Goal: Task Accomplishment & Management: Complete application form

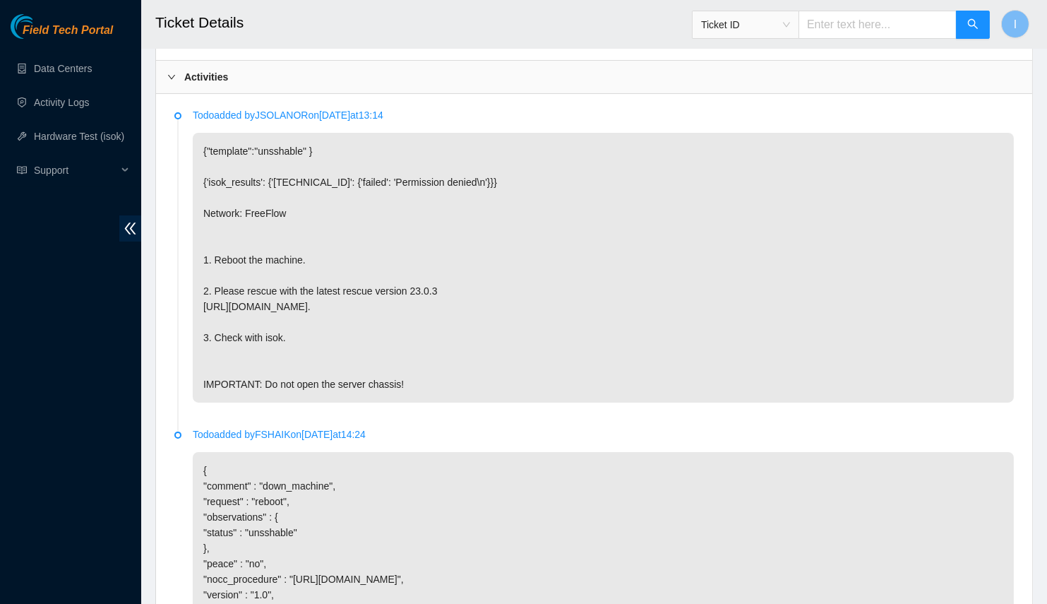
scroll to position [783, 0]
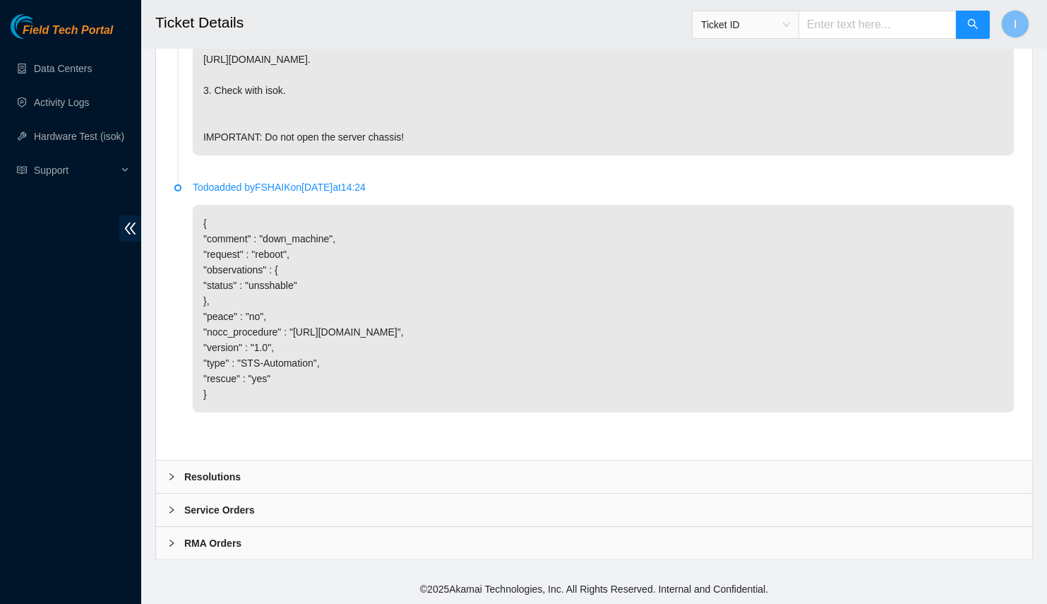
click at [355, 464] on div "Resolutions" at bounding box center [594, 476] width 876 height 32
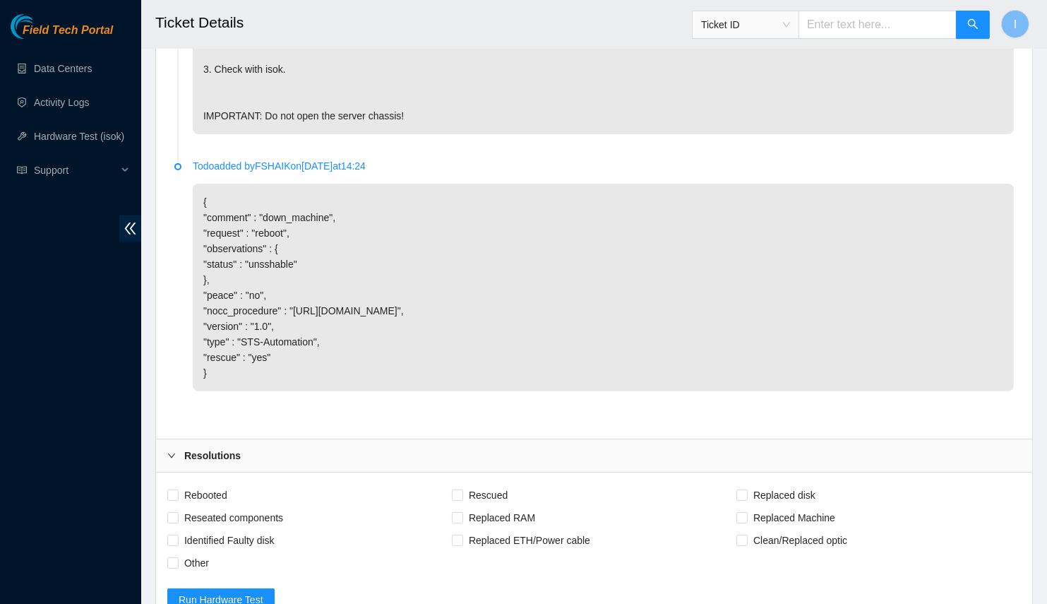
scroll to position [1145, 0]
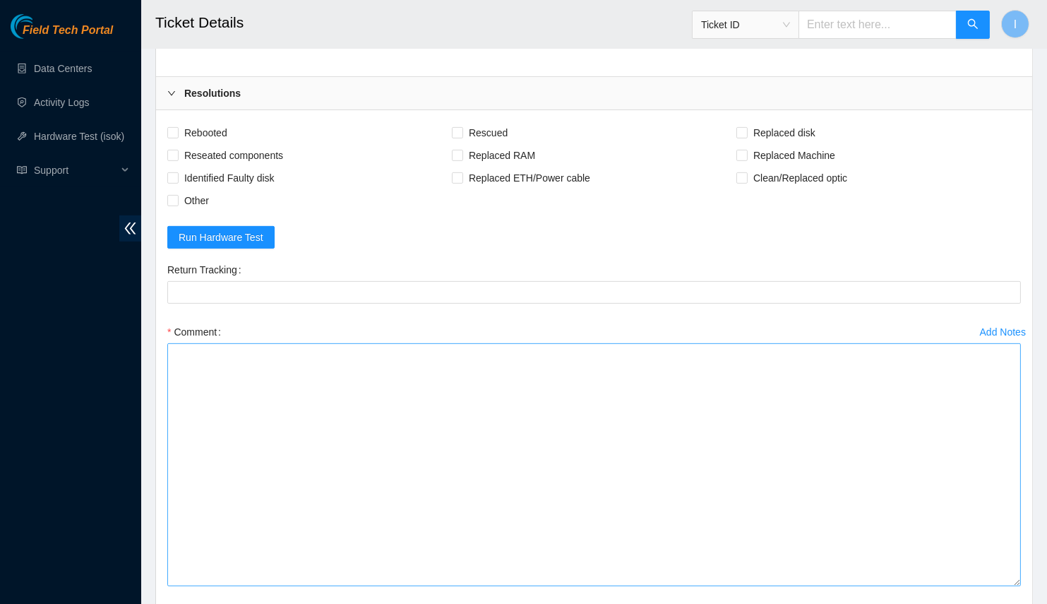
drag, startPoint x: 1017, startPoint y: 414, endPoint x: 966, endPoint y: 604, distance: 196.6
click at [966, 586] on textarea "Comment" at bounding box center [594, 464] width 854 height 243
click at [773, 478] on textarea "Comment" at bounding box center [594, 464] width 854 height 243
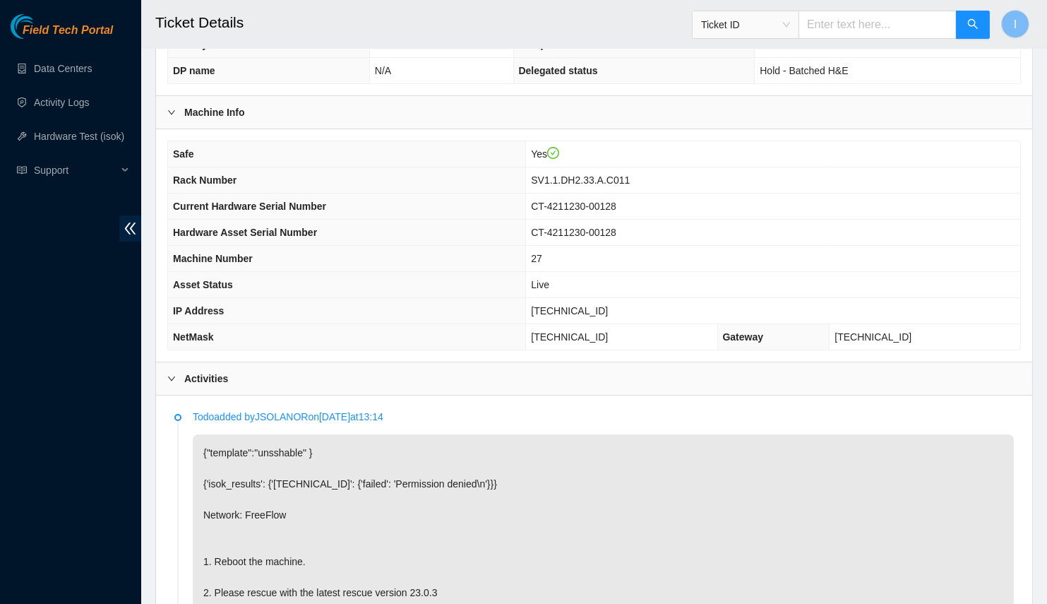
scroll to position [215, 0]
click at [181, 173] on span "Rack Number" at bounding box center [205, 178] width 64 height 11
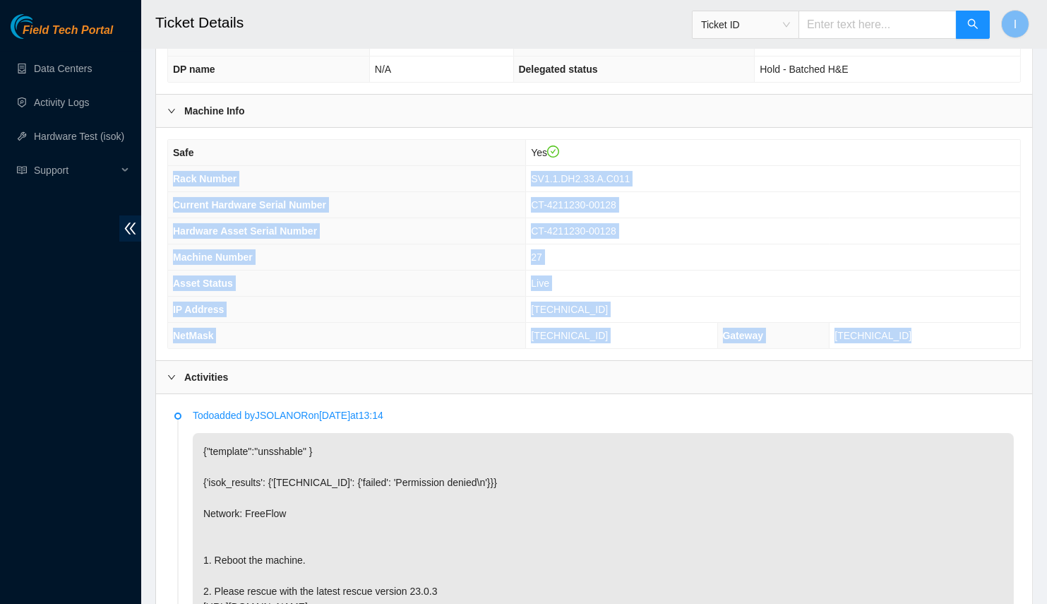
drag, startPoint x: 181, startPoint y: 172, endPoint x: 907, endPoint y: 331, distance: 742.4
click at [907, 331] on tbody "Safe Yes Rack Number SV1.1.DH2.33.A.C011 Current Hardware Serial Number CT-4211…" at bounding box center [594, 244] width 852 height 208
copy tbody "Rack Number SV1.1.DH2.33.A.C011 Current Hardware Serial Number CT-4211230-00128…"
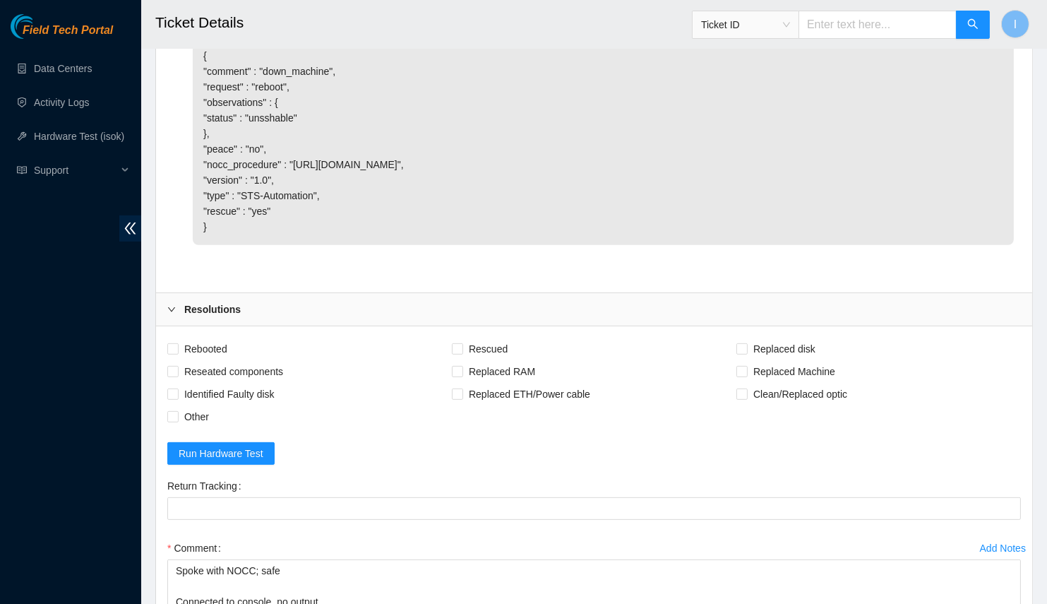
scroll to position [1335, 0]
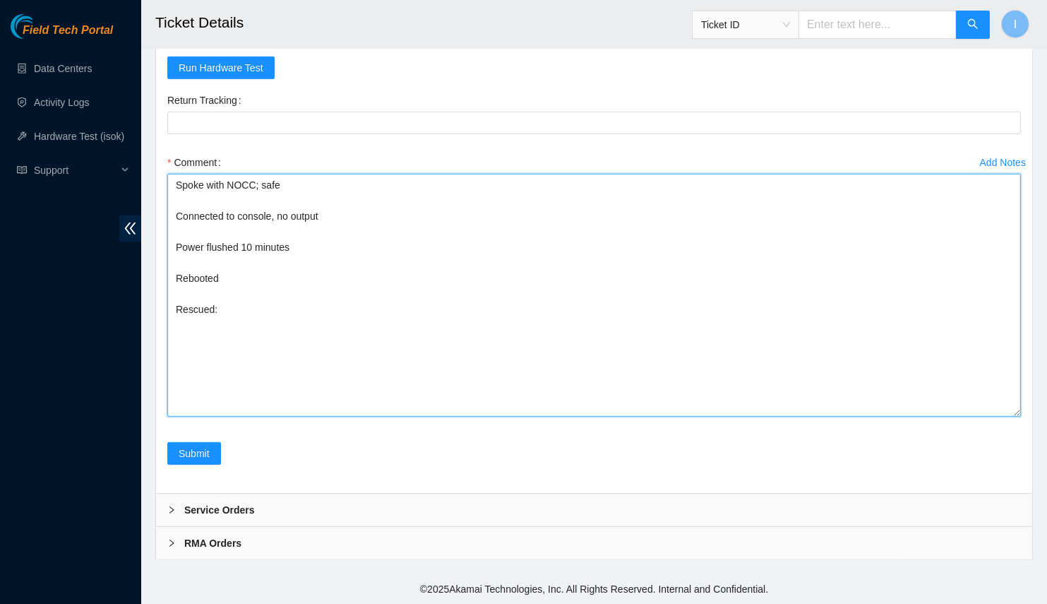
click at [386, 398] on textarea "Spoke with NOCC; safe Connected to console, no output Power flushed 10 minutes …" at bounding box center [594, 295] width 854 height 243
paste textarea "Rack Number SV1.1.DH2.33.A.C011 Current Hardware Serial Number CT-4211230-00128…"
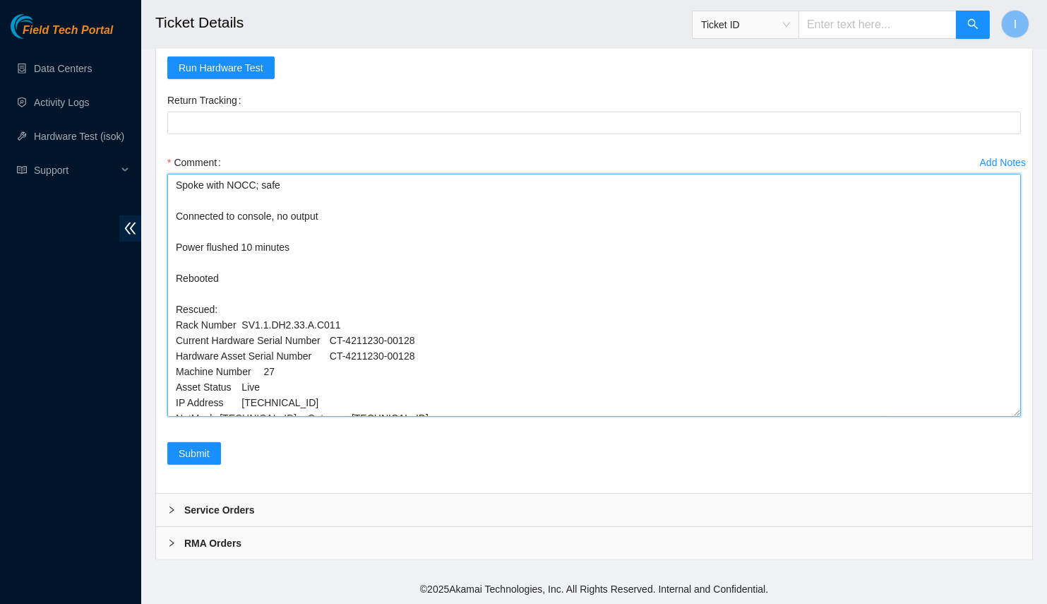
scroll to position [8, 0]
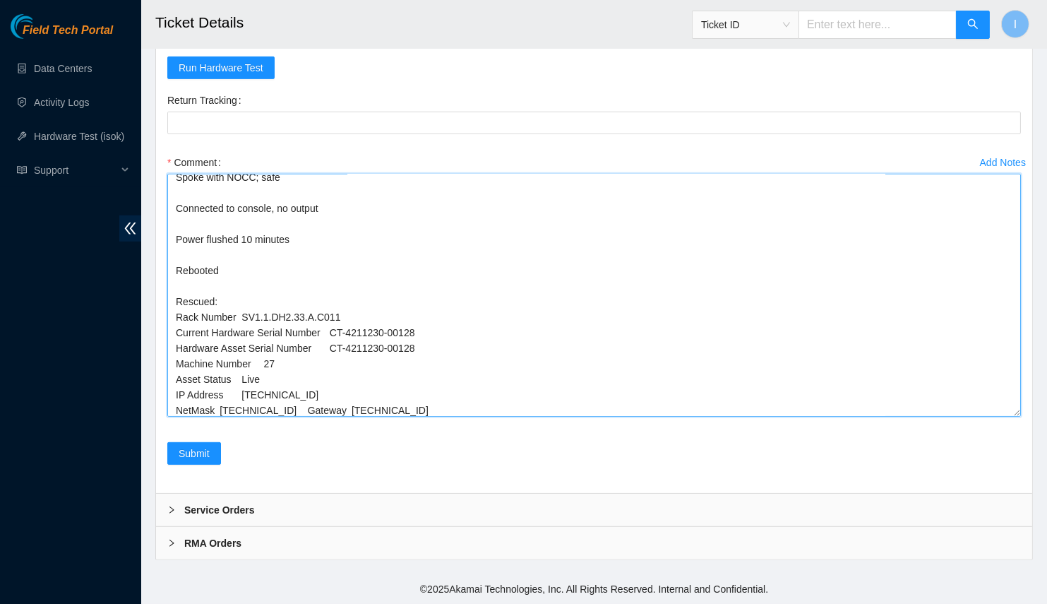
drag, startPoint x: 388, startPoint y: 319, endPoint x: 457, endPoint y: 333, distance: 70.6
click at [457, 333] on textarea "Spoke with NOCC; safe Connected to console, no output Power flushed 10 minutes …" at bounding box center [594, 295] width 854 height 243
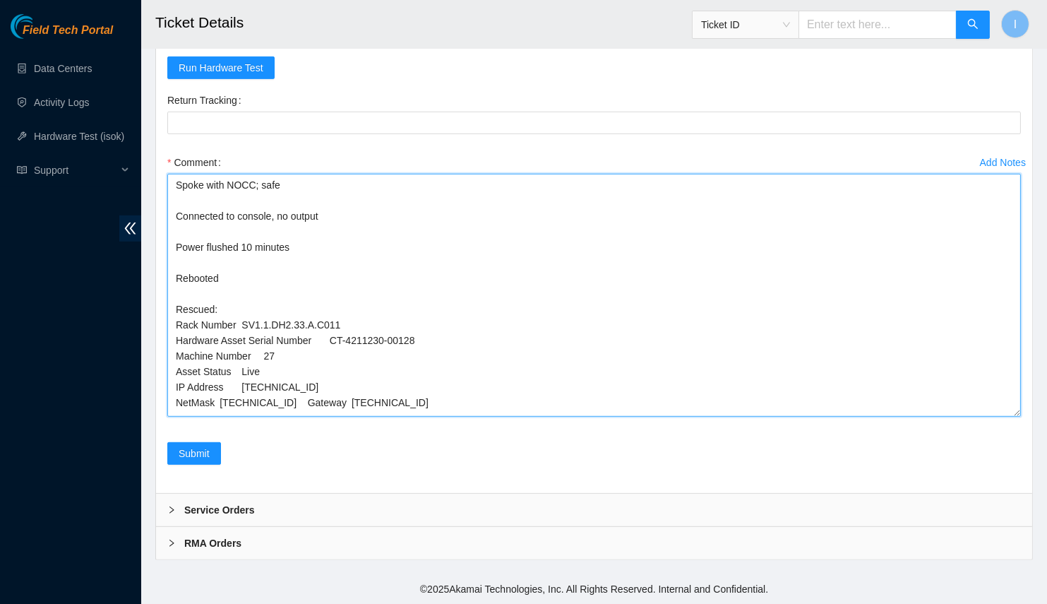
scroll to position [0, 0]
drag, startPoint x: 281, startPoint y: 361, endPoint x: 297, endPoint y: 374, distance: 20.6
click at [297, 374] on textarea "Spoke with NOCC; safe Connected to console, no output Power flushed 10 minutes …" at bounding box center [594, 295] width 854 height 243
click at [444, 394] on textarea "Spoke with NOCC; safe Connected to console, no output Power flushed 10 minutes …" at bounding box center [594, 295] width 854 height 243
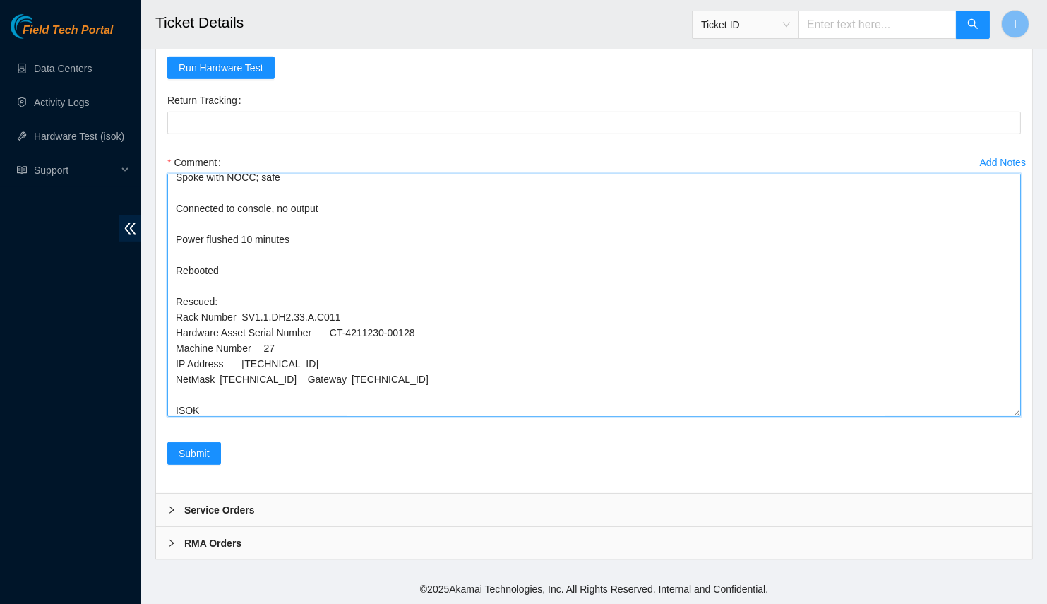
scroll to position [23, 0]
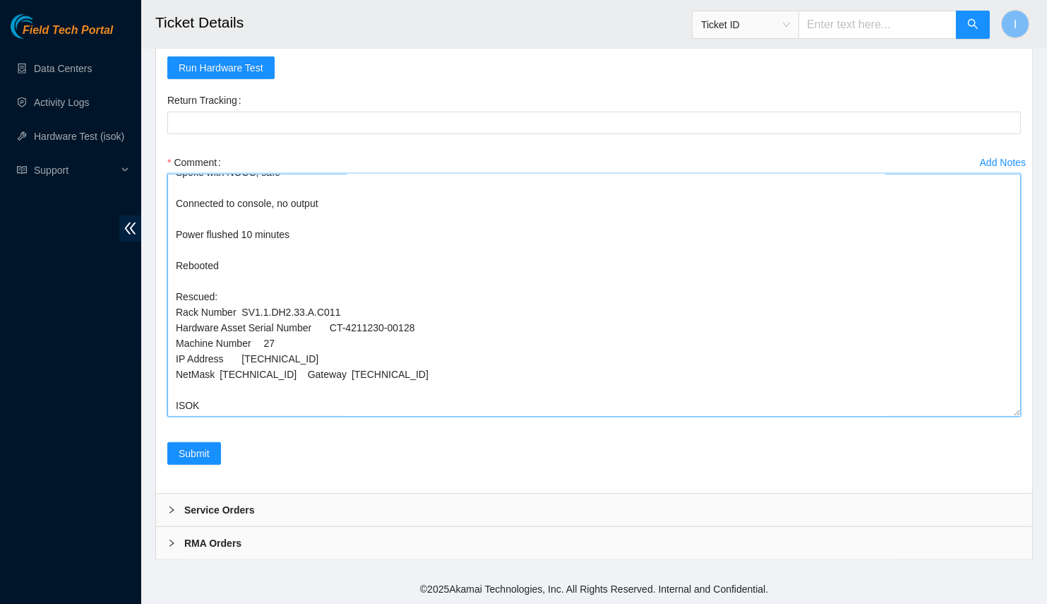
paste textarea "23.213.178.160 : passed: ok"
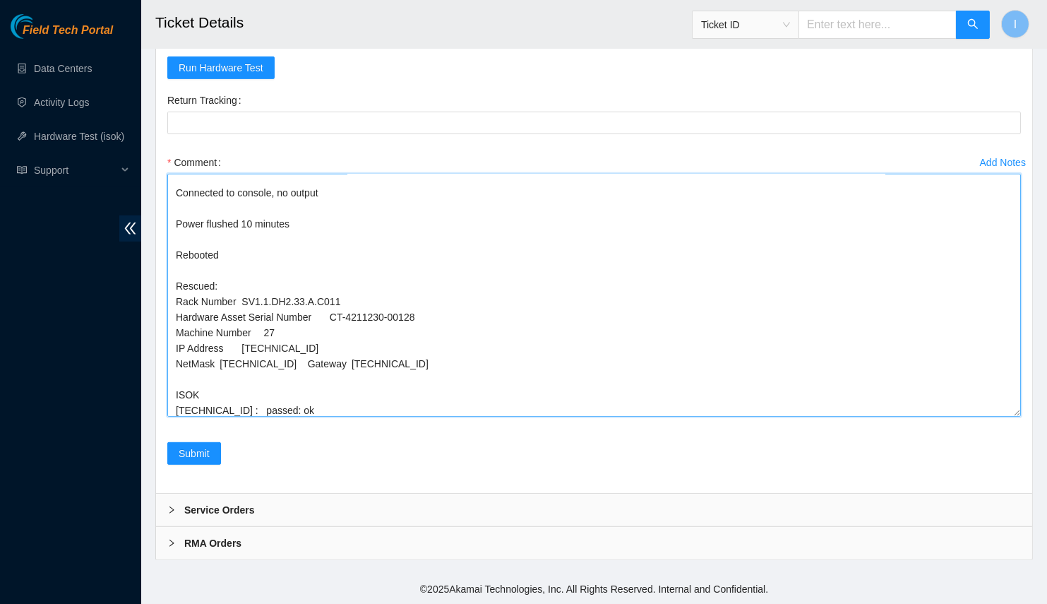
scroll to position [0, 0]
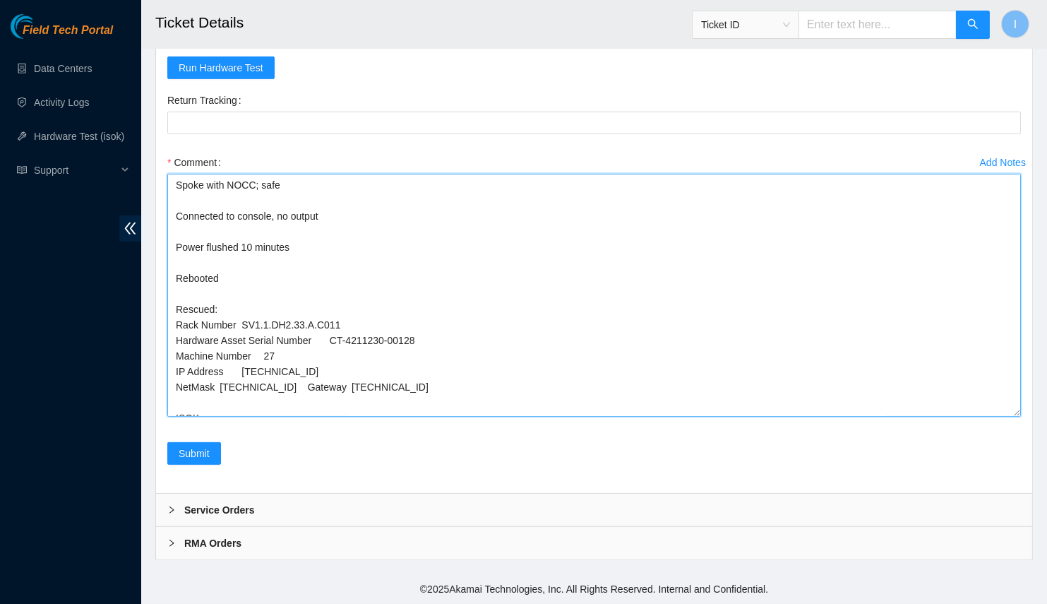
drag, startPoint x: 1016, startPoint y: 415, endPoint x: 990, endPoint y: 604, distance: 190.3
click at [990, 417] on textarea "Spoke with NOCC; safe Connected to console, no output Power flushed 10 minutes …" at bounding box center [594, 295] width 854 height 243
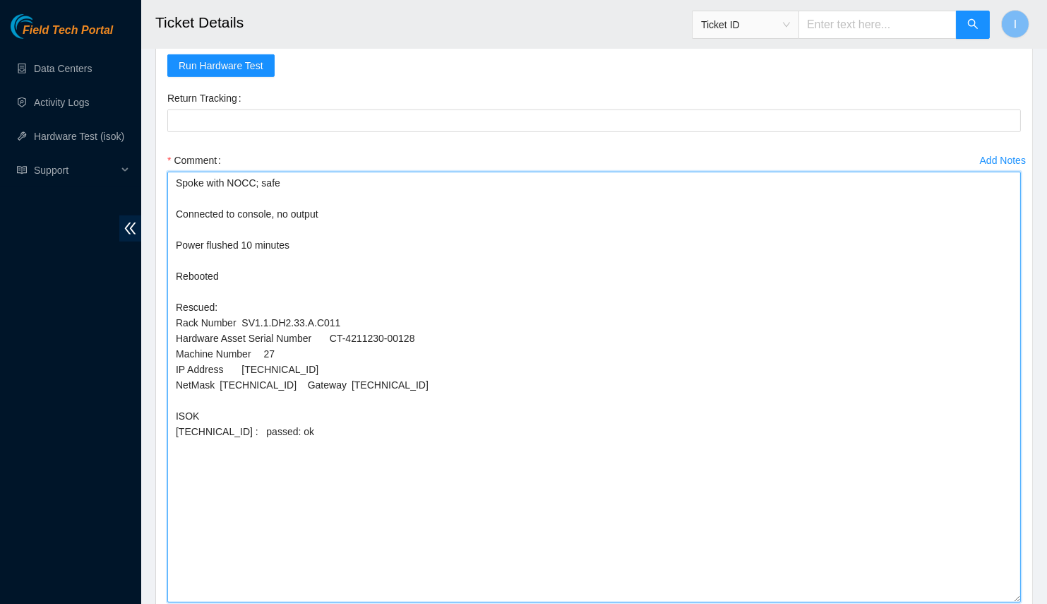
scroll to position [1318, 0]
drag, startPoint x: 233, startPoint y: 455, endPoint x: 204, endPoint y: 458, distance: 29.1
click at [204, 458] on textarea "Spoke with NOCC; safe Connected to console, no output Power flushed 10 minutes …" at bounding box center [594, 386] width 854 height 431
type textarea "Spoke with NOCC; safe Connected to console, no output Power flushed 10 minutes …"
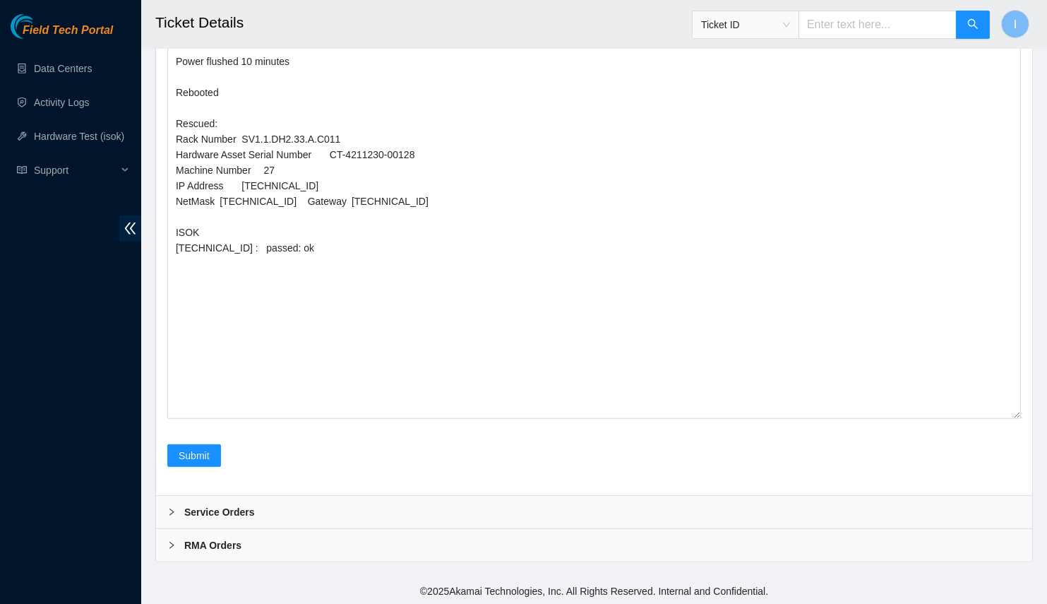
scroll to position [1502, 0]
click at [192, 462] on span "Submit" at bounding box center [194, 454] width 31 height 16
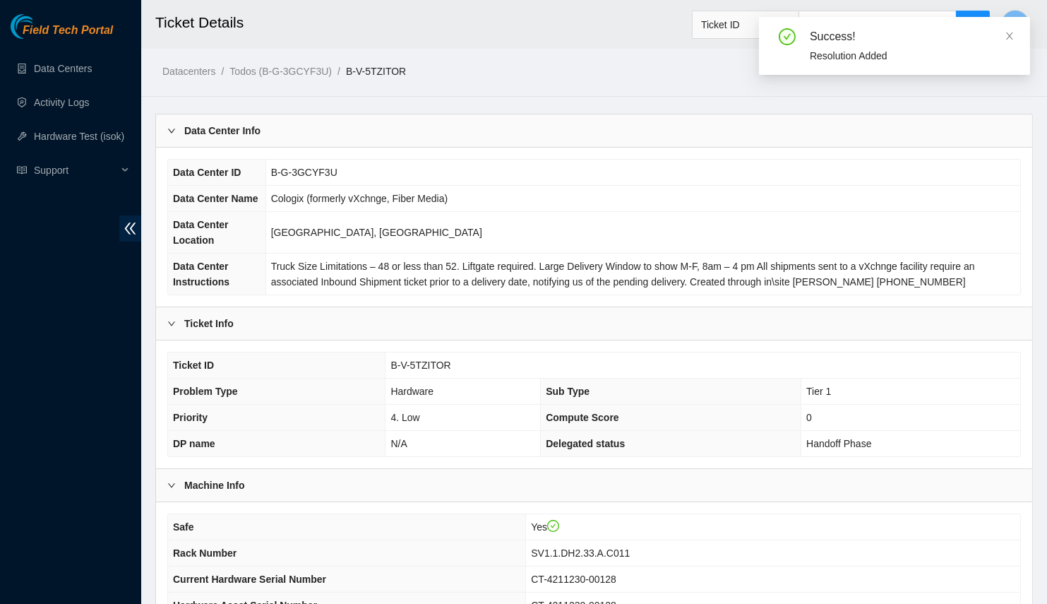
scroll to position [297, 0]
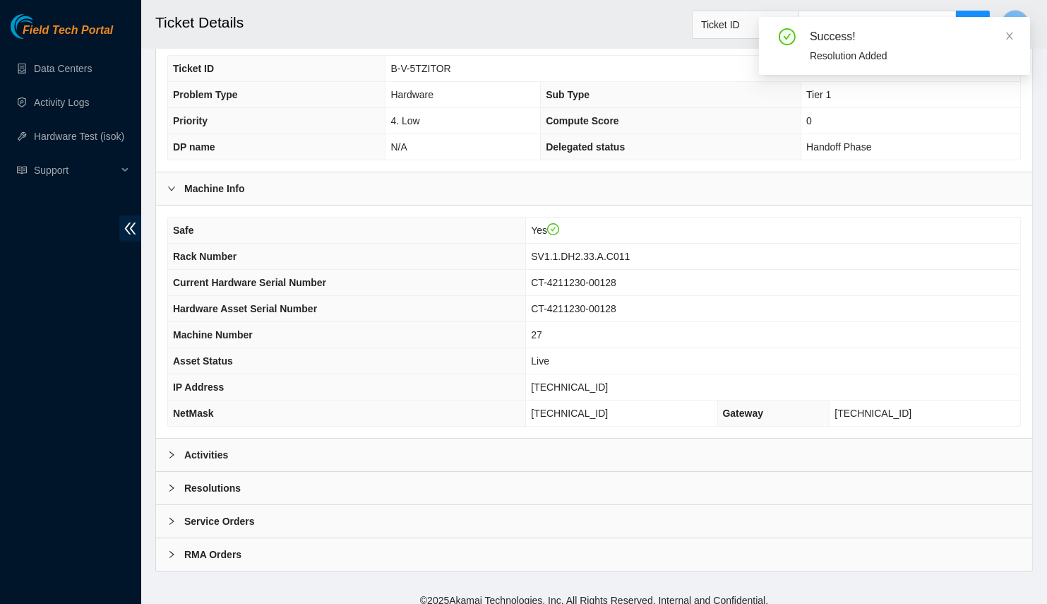
click at [234, 441] on div "Activities" at bounding box center [594, 454] width 876 height 32
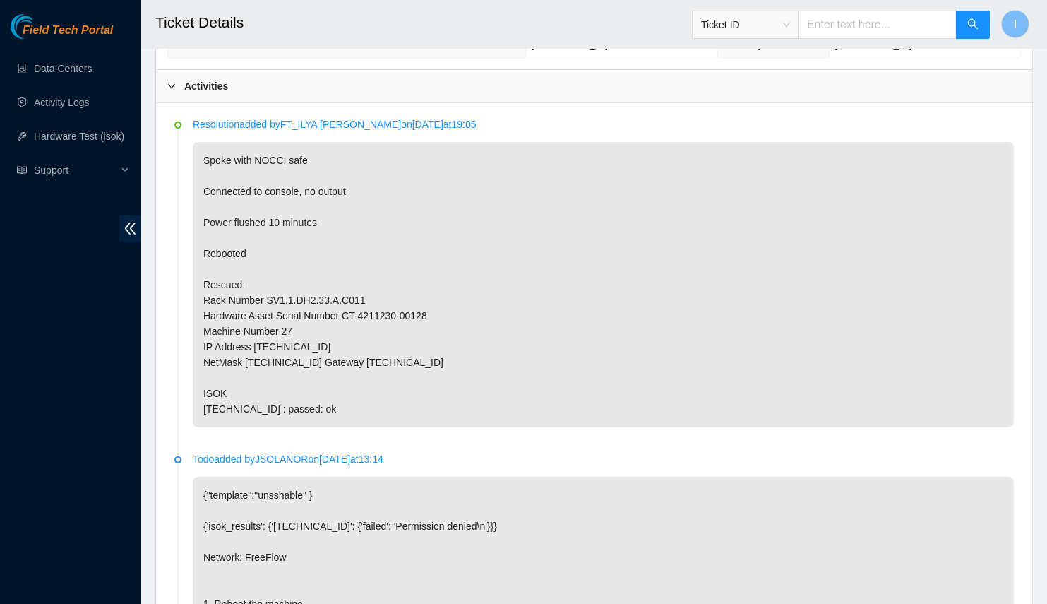
scroll to position [664, 0]
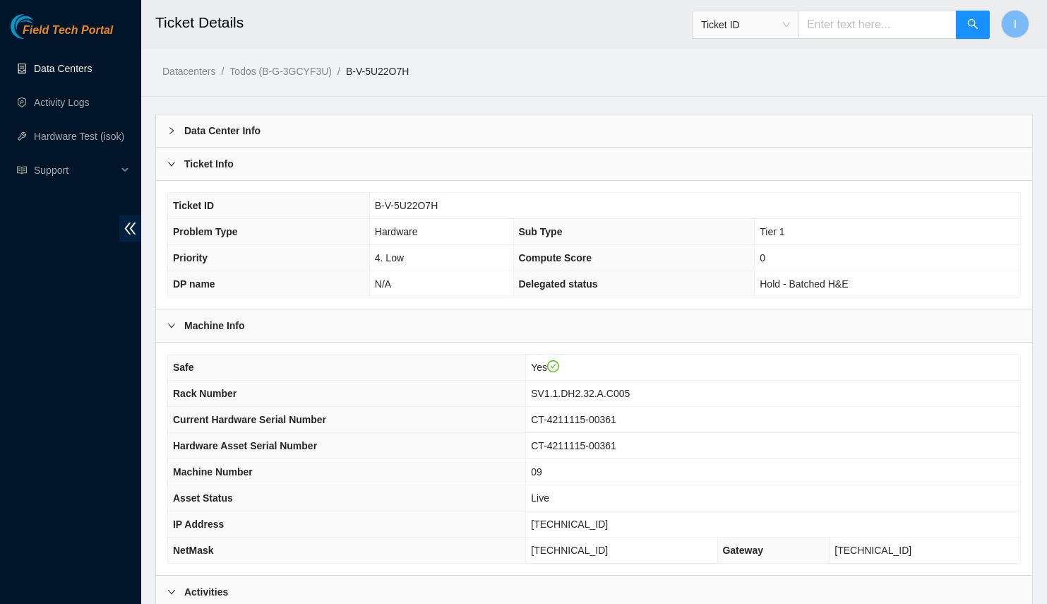
click at [592, 518] on span "23.67.78.204" at bounding box center [569, 523] width 77 height 11
copy span "23.67.78.204"
click at [583, 544] on span "255.255.255.192" at bounding box center [569, 549] width 77 height 11
click at [584, 544] on span "255.255.255.192" at bounding box center [569, 549] width 77 height 11
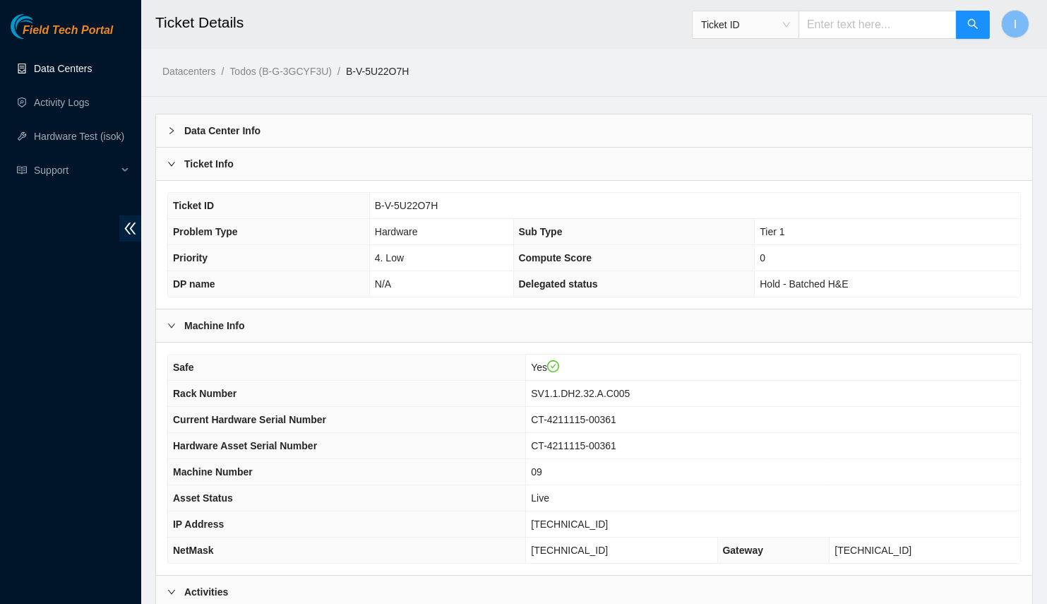
click at [584, 544] on span "255.255.255.192" at bounding box center [569, 549] width 77 height 11
copy span "255.255.255.192"
click at [624, 391] on span "SV1.1.DH2.32.A.C005" at bounding box center [580, 393] width 99 height 11
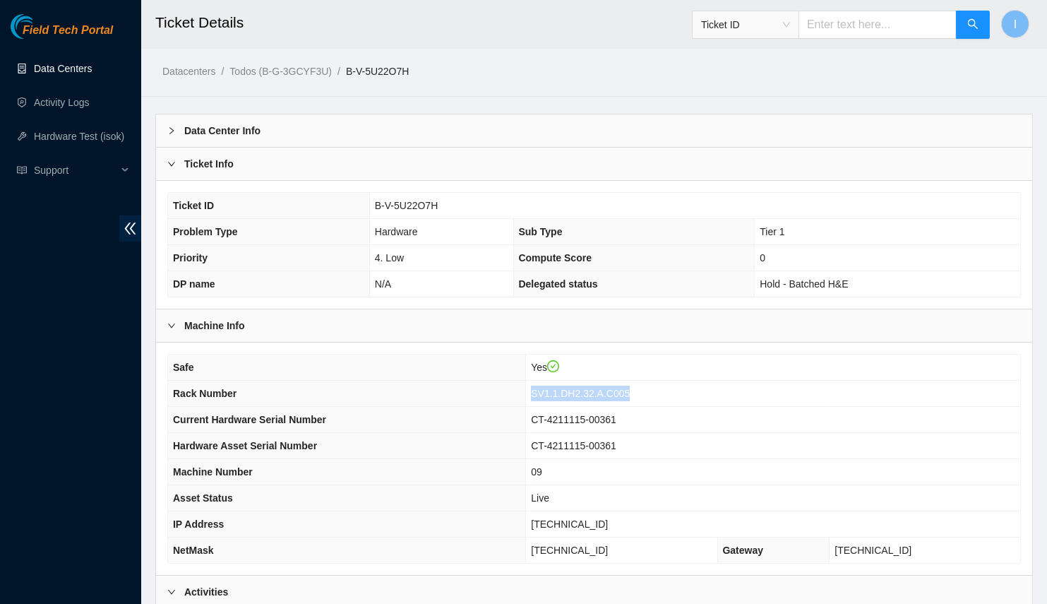
copy span "SV1.1.DH2.32.A.C005"
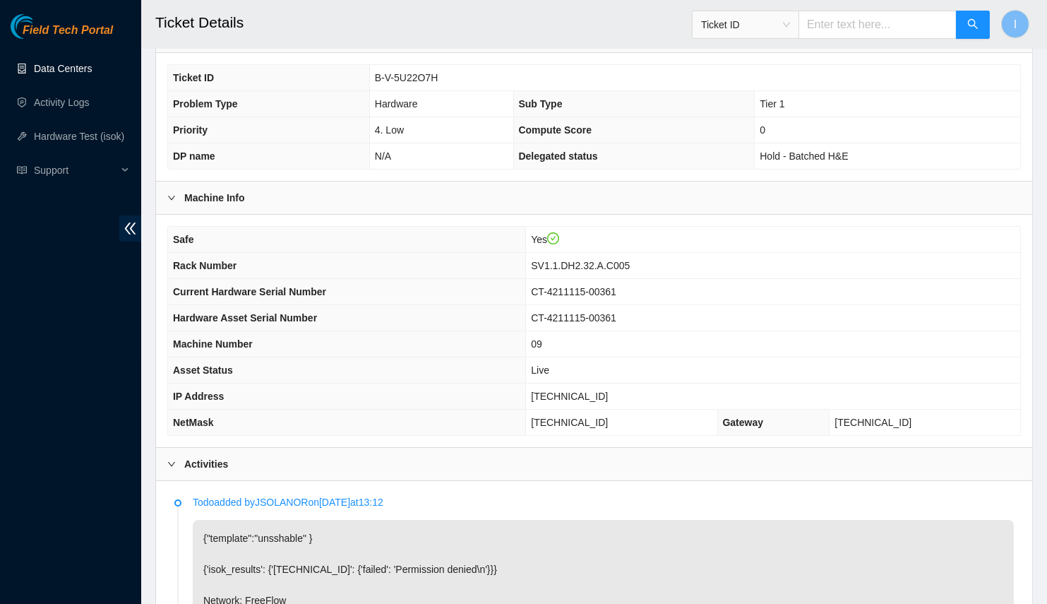
click at [599, 394] on span "23.67.78.204" at bounding box center [569, 395] width 77 height 11
click at [599, 395] on span "23.67.78.204" at bounding box center [569, 395] width 77 height 11
copy span "23.67.78.204"
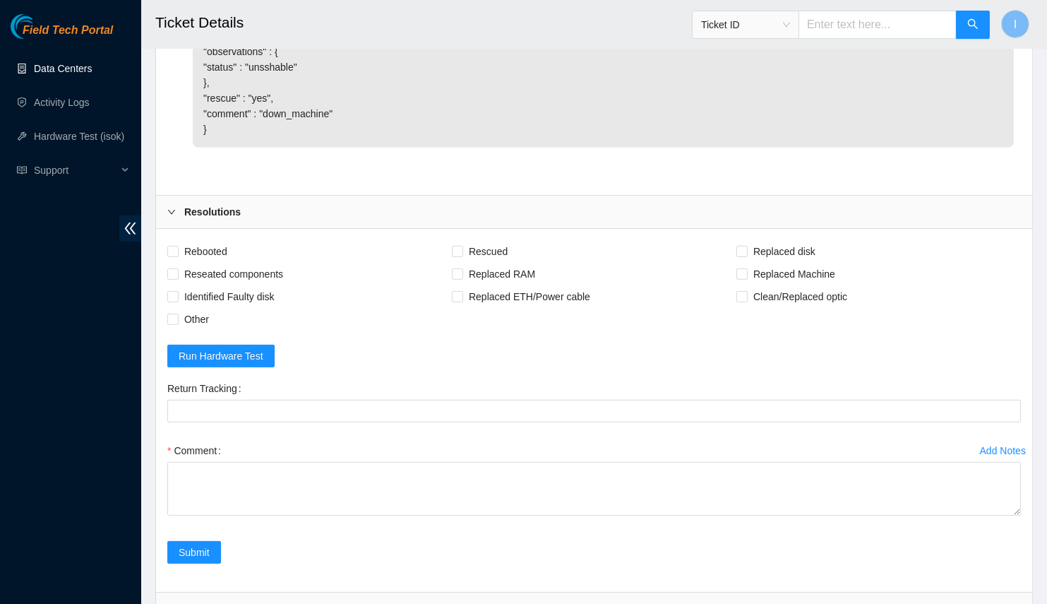
scroll to position [1145, 0]
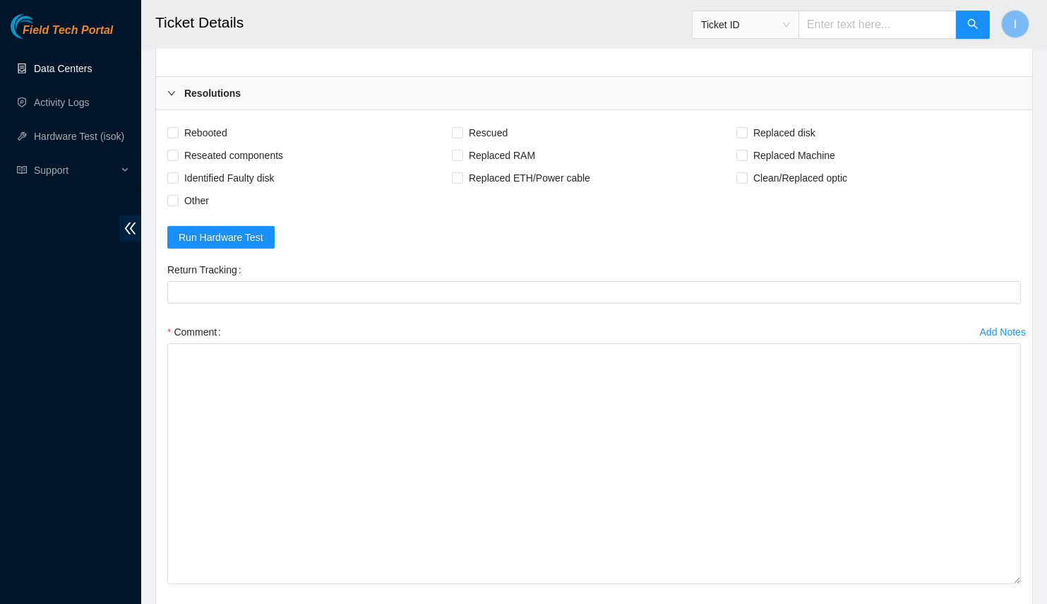
drag, startPoint x: 1015, startPoint y: 415, endPoint x: 1056, endPoint y: 604, distance: 192.9
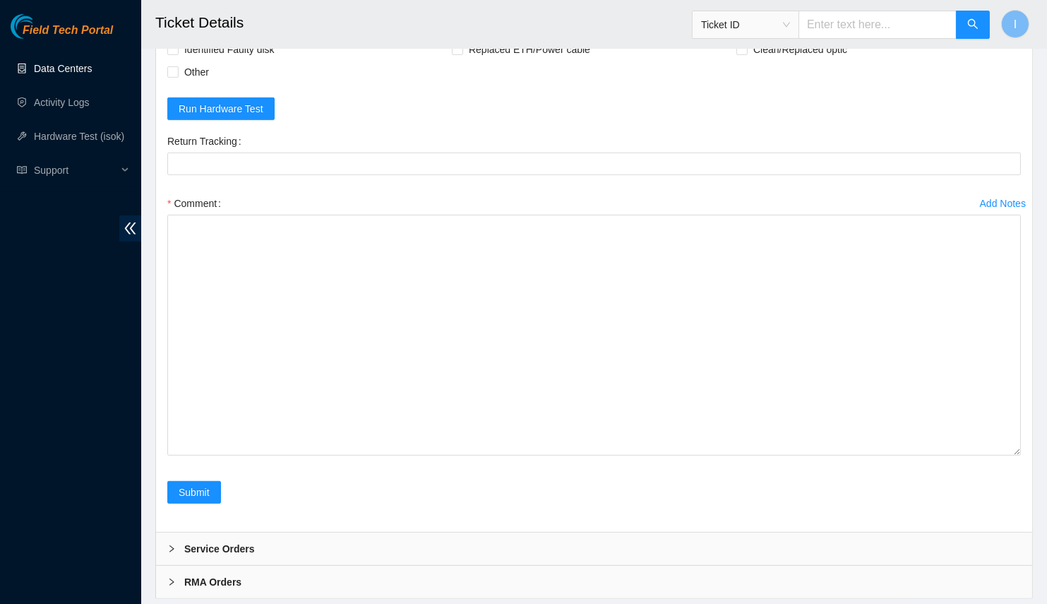
scroll to position [1333, 0]
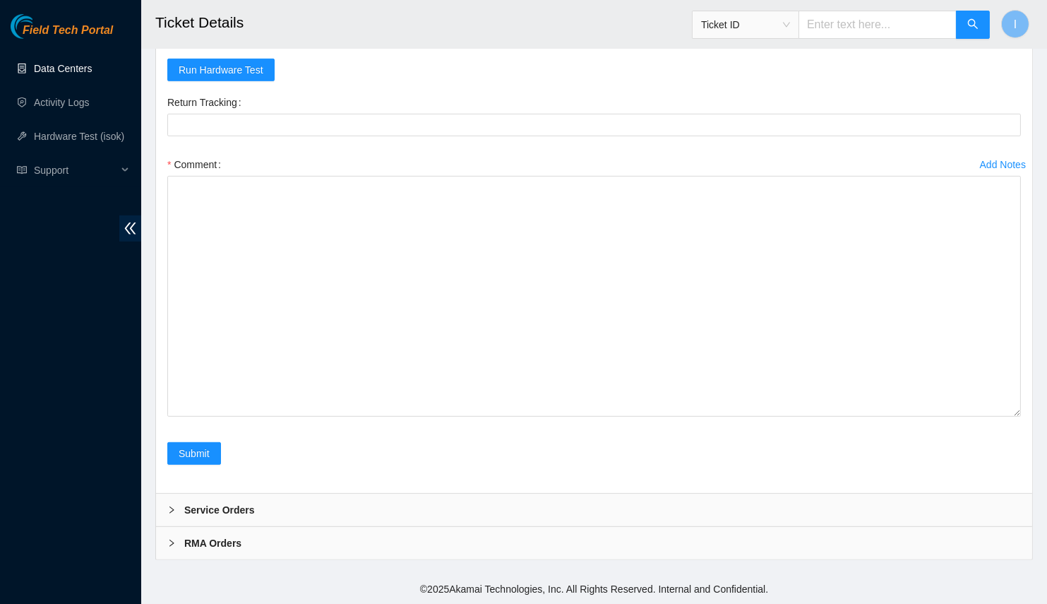
drag, startPoint x: 1020, startPoint y: 413, endPoint x: 1035, endPoint y: 525, distance: 112.5
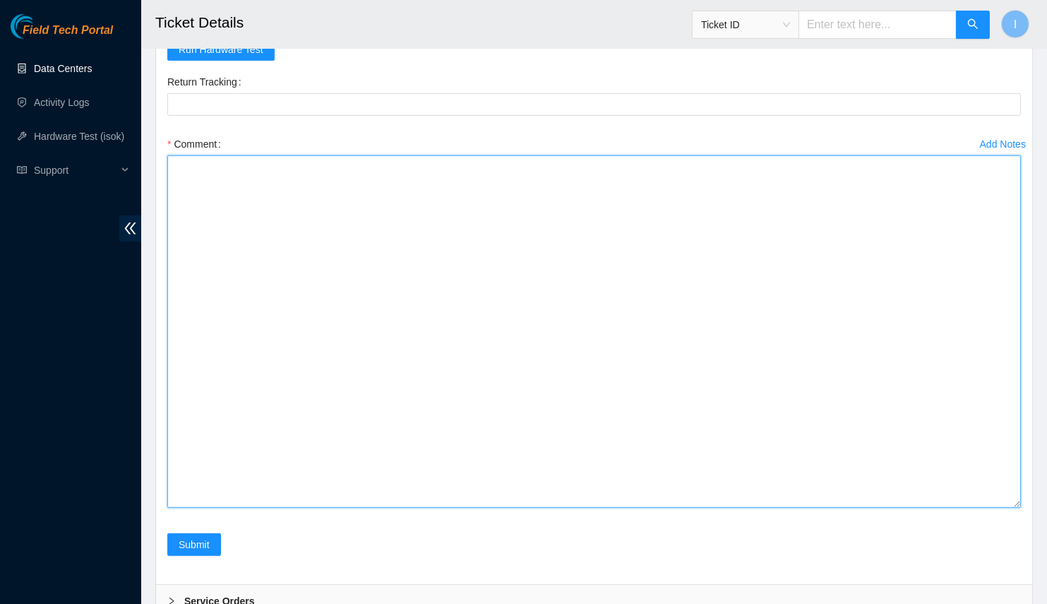
click at [844, 342] on textarea "Comment" at bounding box center [594, 331] width 854 height 352
paste textarea "23.67.78.204"
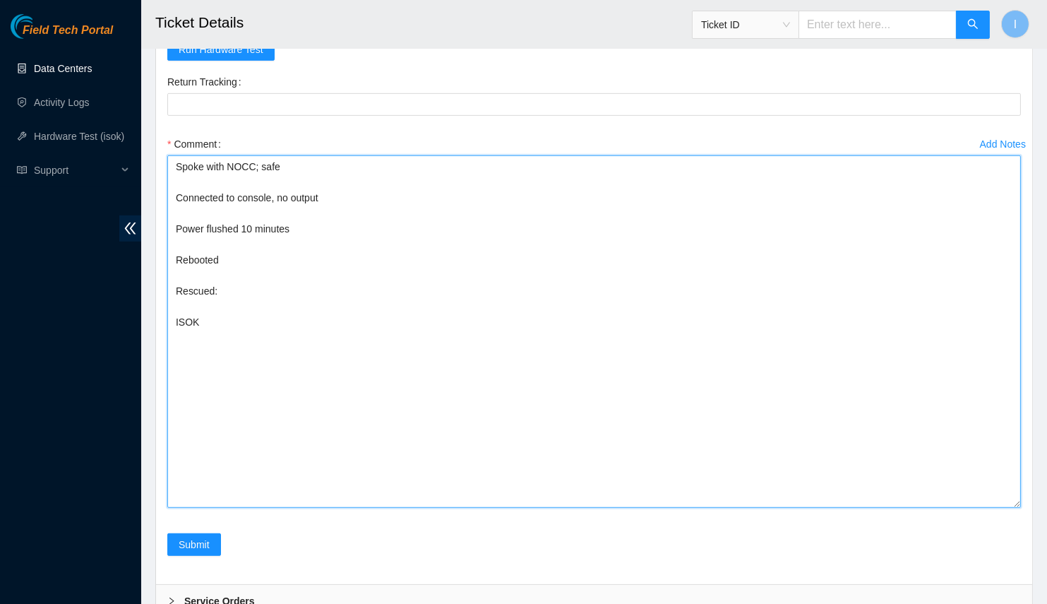
click at [321, 426] on textarea "Spoke with NOCC; safe Connected to console, no output Power flushed 10 minutes …" at bounding box center [594, 331] width 854 height 352
paste textarea "23.67.78.204 : passed: ok"
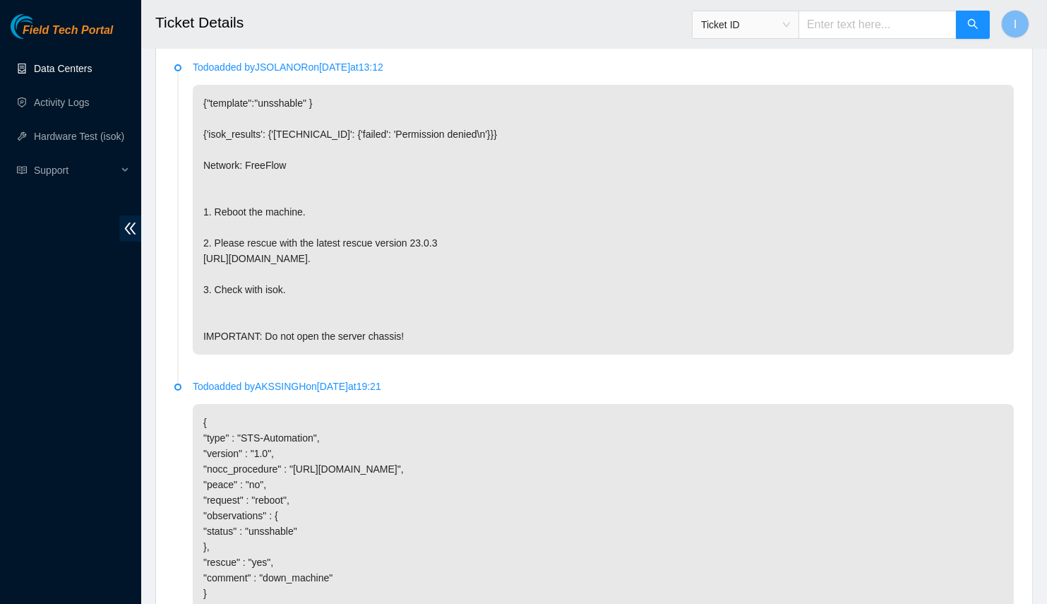
scroll to position [242, 0]
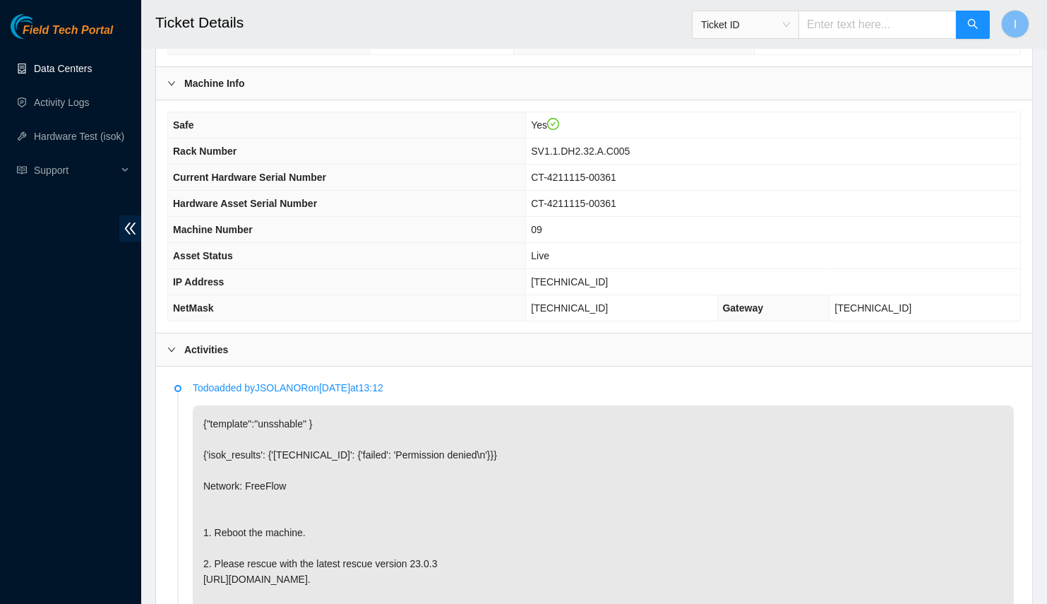
click at [183, 151] on span "Rack Number" at bounding box center [205, 150] width 64 height 11
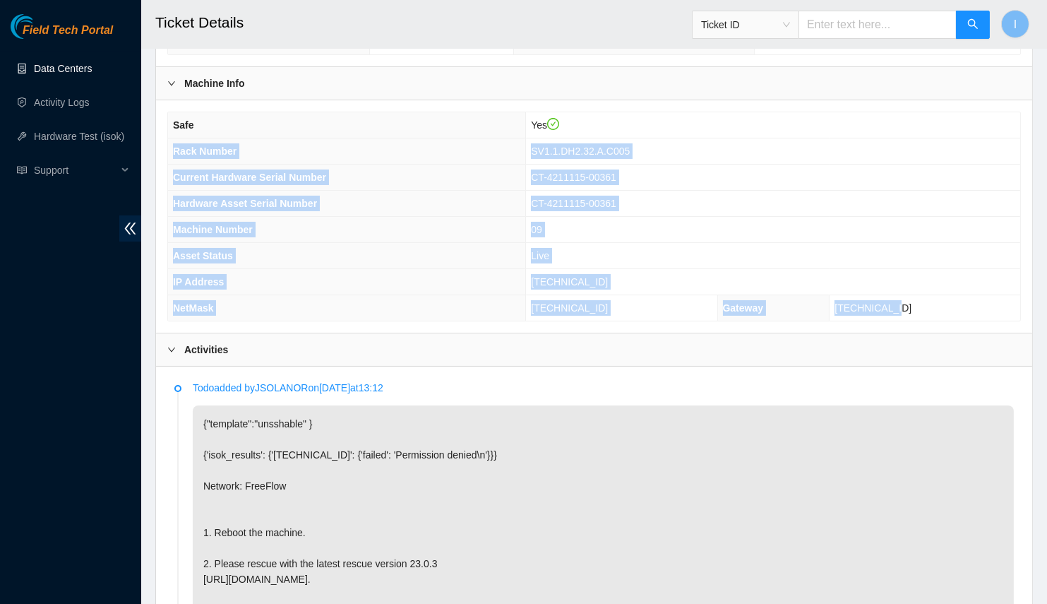
drag, startPoint x: 183, startPoint y: 151, endPoint x: 931, endPoint y: 294, distance: 761.2
click at [931, 294] on tbody "Safe Yes Rack Number SV1.1.DH2.32.A.C005 Current Hardware Serial Number CT-4211…" at bounding box center [594, 216] width 852 height 208
copy tbody "Rack Number SV1.1.DH2.32.A.C005 Current Hardware Serial Number CT-4211115-00361…"
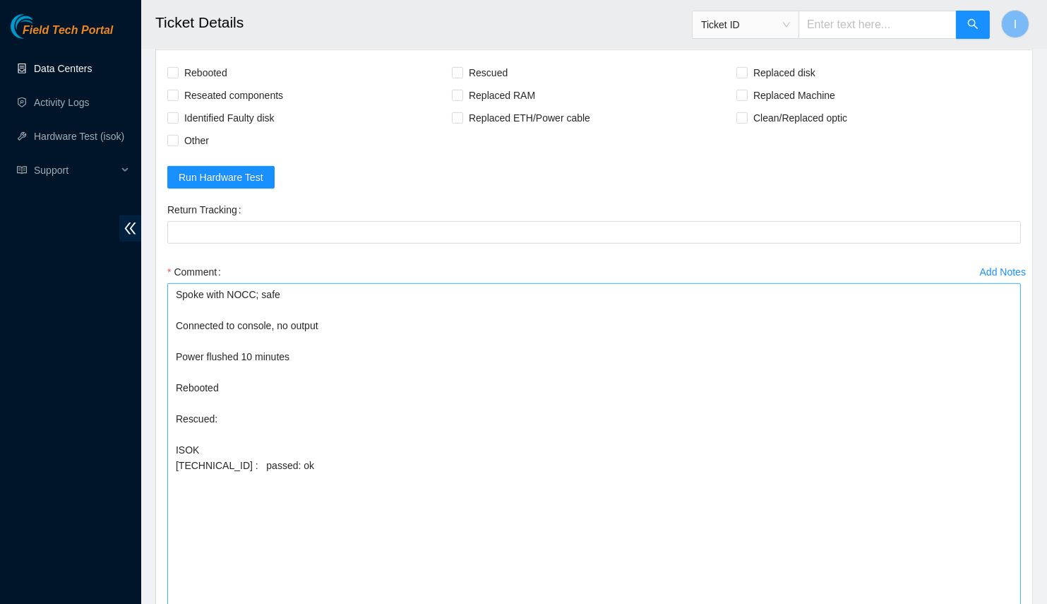
scroll to position [1445, 0]
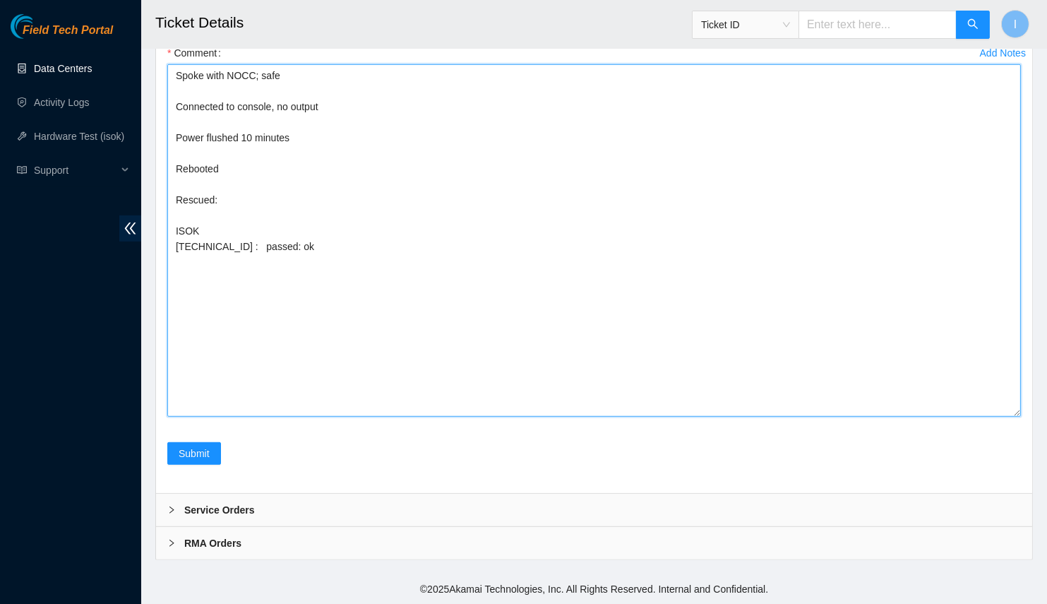
click at [234, 203] on textarea "Spoke with NOCC; safe Connected to console, no output Power flushed 10 minutes …" at bounding box center [594, 240] width 854 height 352
paste textarea "Rack Number SV1.1.DH2.32.A.C005 Current Hardware Serial Number CT-4211115-00361…"
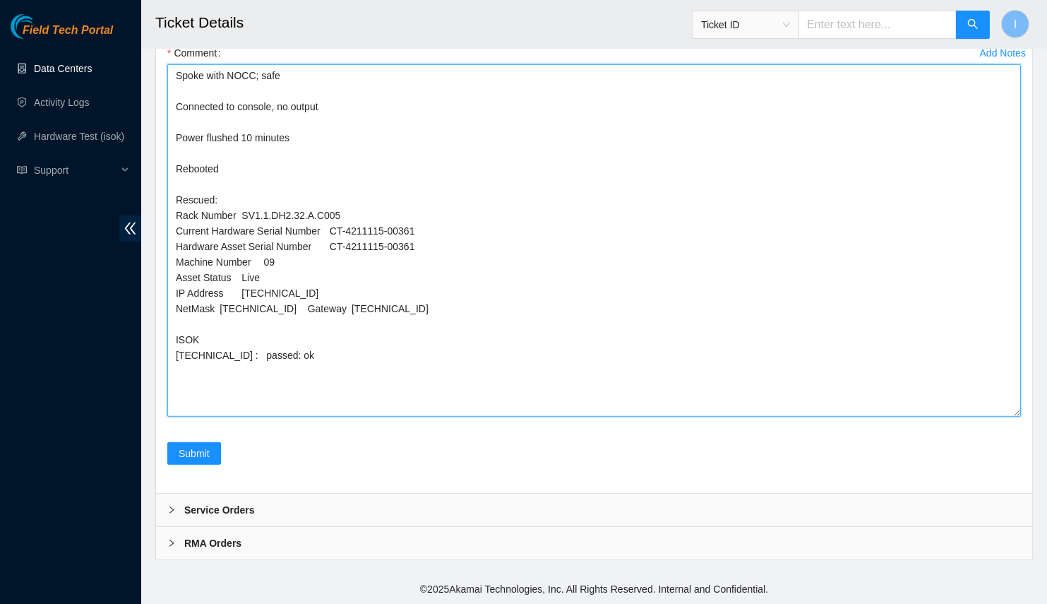
drag, startPoint x: 455, startPoint y: 225, endPoint x: 427, endPoint y: 215, distance: 29.5
click at [427, 215] on textarea "Spoke with NOCC; safe Connected to console, no output Power flushed 10 minutes …" at bounding box center [594, 240] width 854 height 352
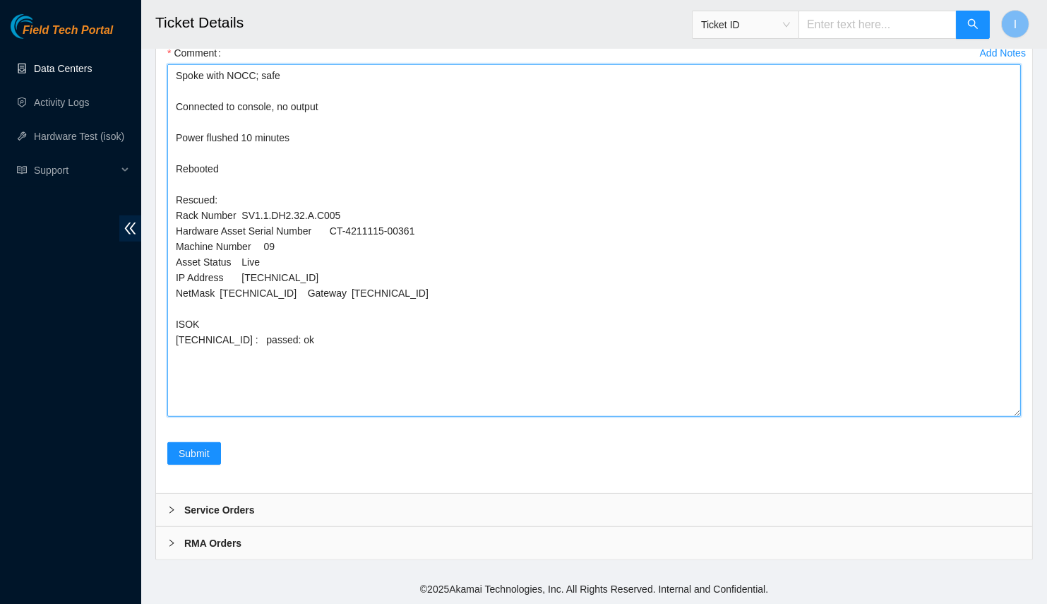
drag, startPoint x: 340, startPoint y: 244, endPoint x: 337, endPoint y: 258, distance: 14.4
click at [337, 258] on textarea "Spoke with NOCC; safe Connected to console, no output Power flushed 10 minutes …" at bounding box center [594, 240] width 854 height 352
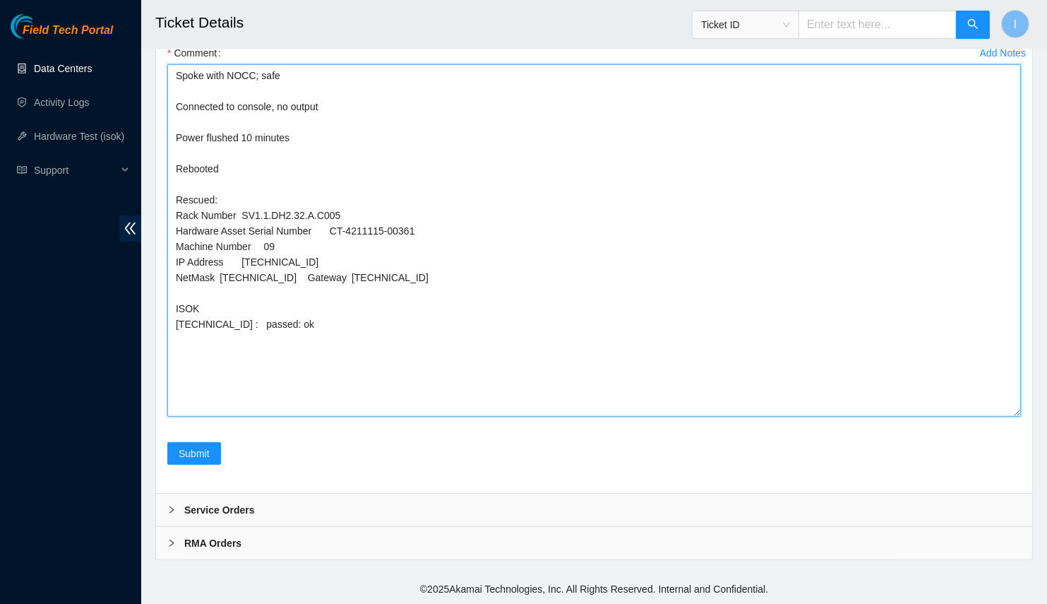
click at [334, 265] on textarea "Spoke with NOCC; safe Connected to console, no output Power flushed 10 minutes …" at bounding box center [594, 240] width 854 height 352
type textarea "Spoke with NOCC; safe Connected to console, no output Power flushed 10 minutes …"
click at [321, 176] on textarea "Spoke with NOCC; safe Connected to console, no output Power flushed 10 minutes …" at bounding box center [594, 240] width 854 height 352
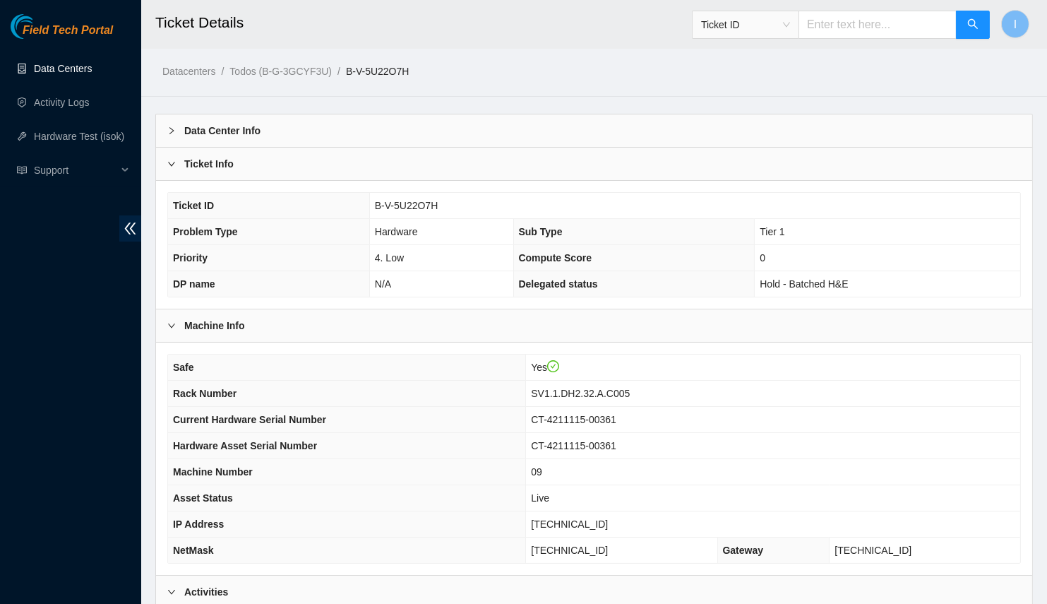
scroll to position [321, 0]
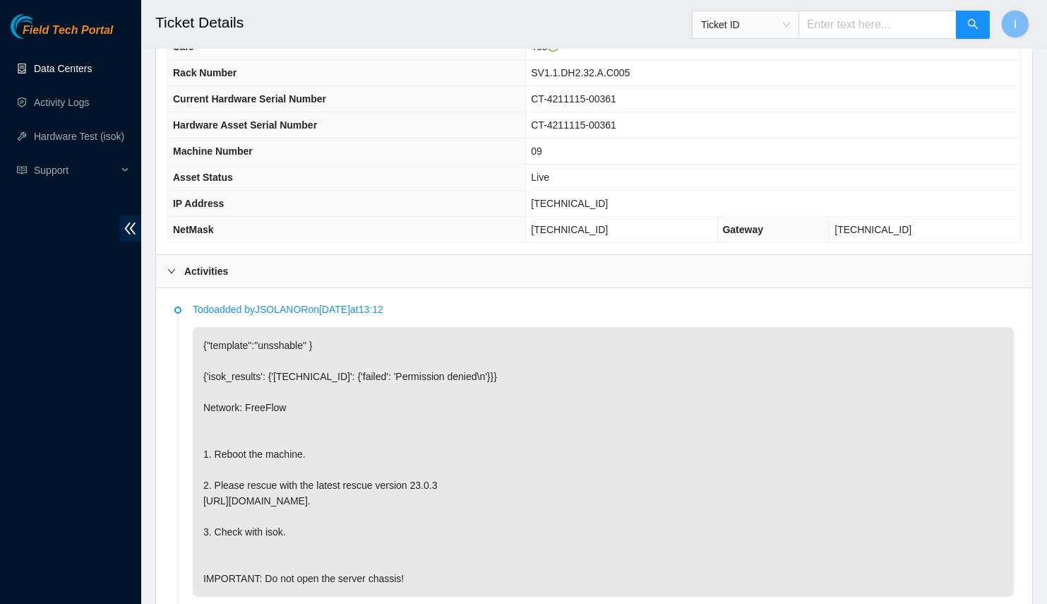
click at [304, 351] on p "{"template":"unsshable" } {'isok_results': {'23.67.78.204': {'failed': 'Permiss…" at bounding box center [603, 462] width 821 height 270
click at [297, 366] on p "{"template":"unsshable" } {'isok_results': {'23.67.78.204': {'failed': 'Permiss…" at bounding box center [603, 462] width 821 height 270
copy p "23.67.78.204"
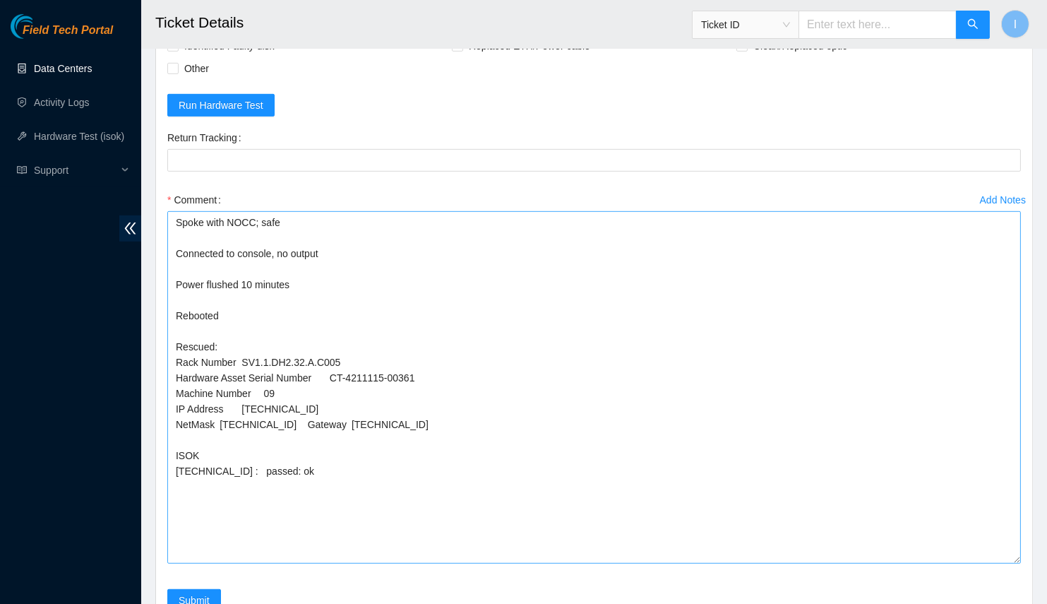
scroll to position [1445, 0]
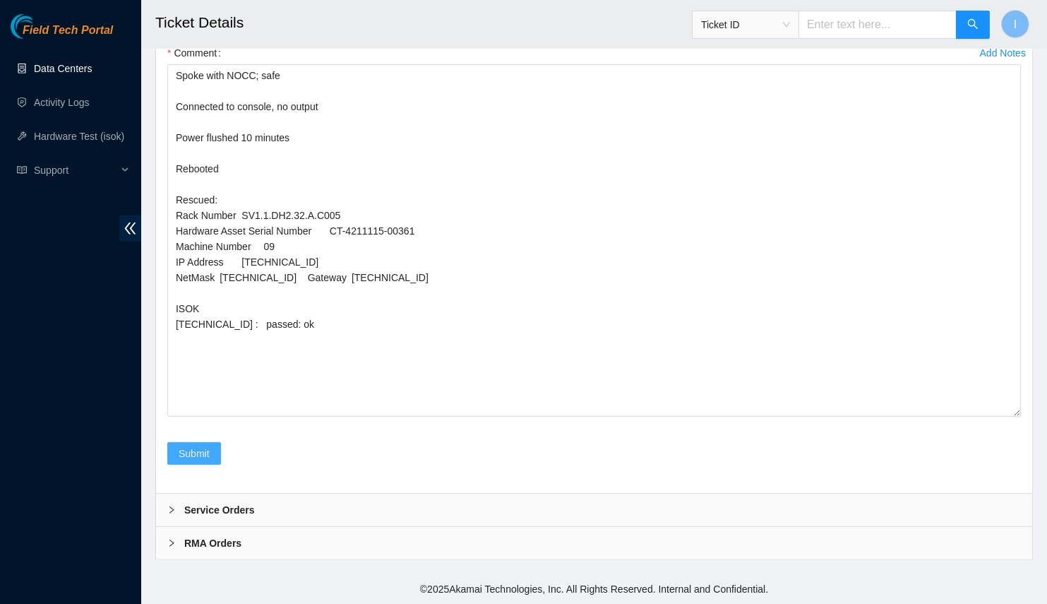
click at [203, 456] on span "Submit" at bounding box center [194, 454] width 31 height 16
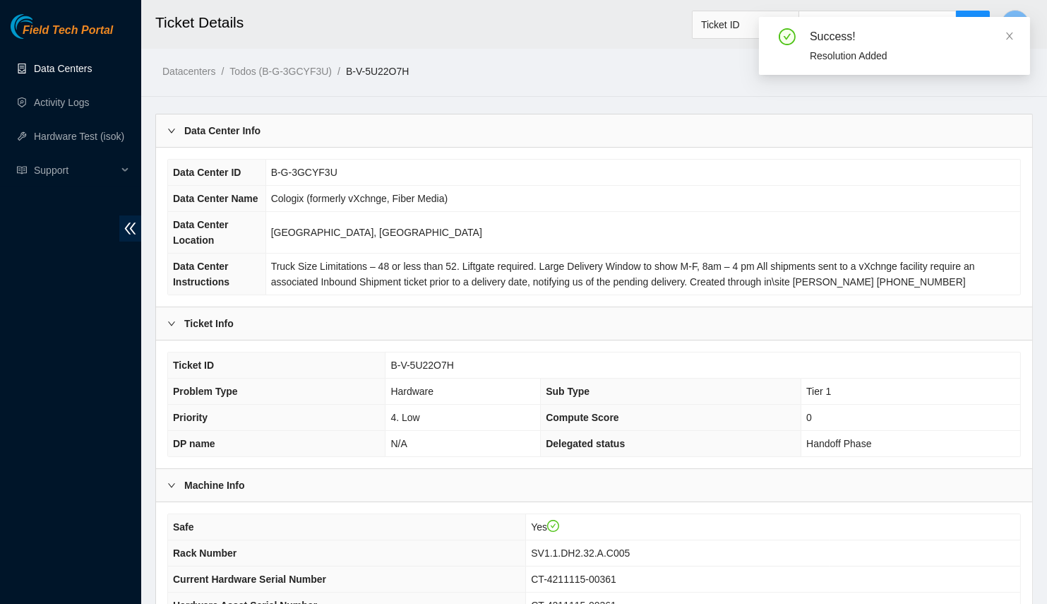
scroll to position [297, 0]
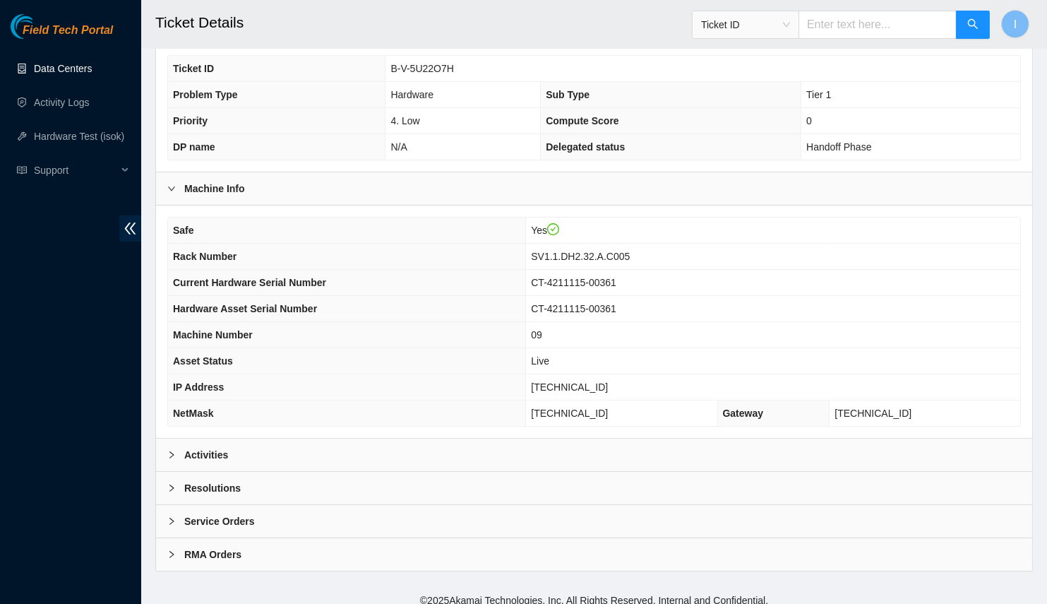
click at [318, 428] on div "Safe Yes Rack Number SV1.1.DH2.32.A.C005 Current Hardware Serial Number CT-4211…" at bounding box center [594, 321] width 876 height 232
click at [311, 445] on div "Activities" at bounding box center [594, 454] width 876 height 32
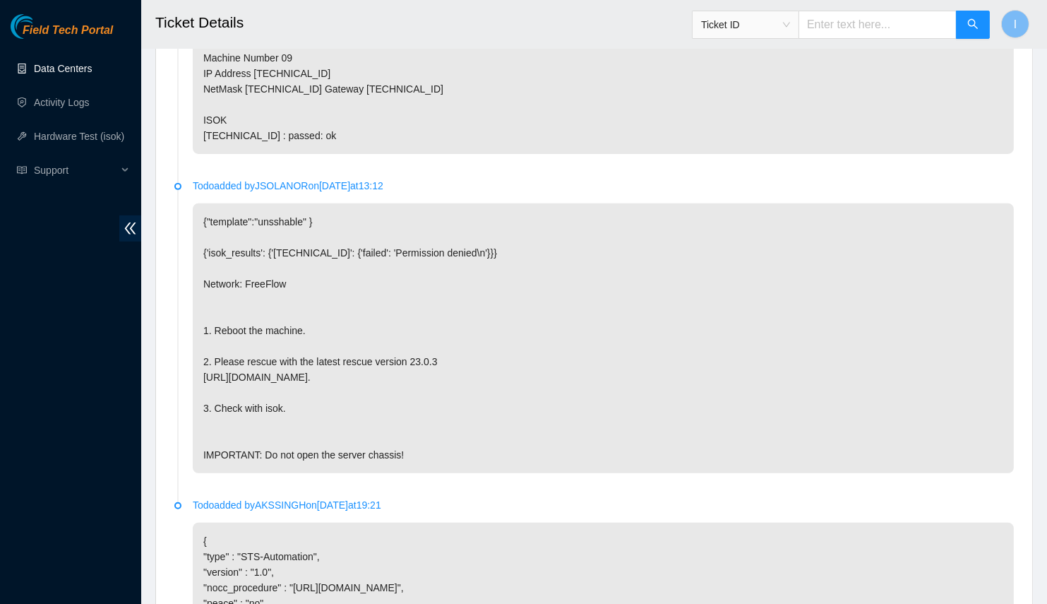
scroll to position [1259, 0]
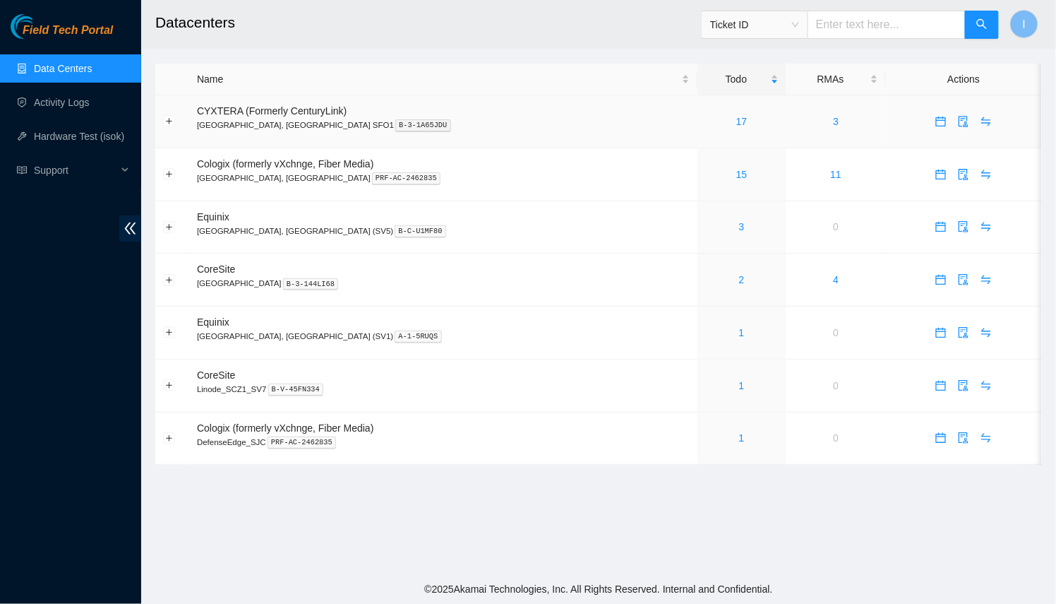
click at [705, 116] on div "17" at bounding box center [741, 122] width 73 height 16
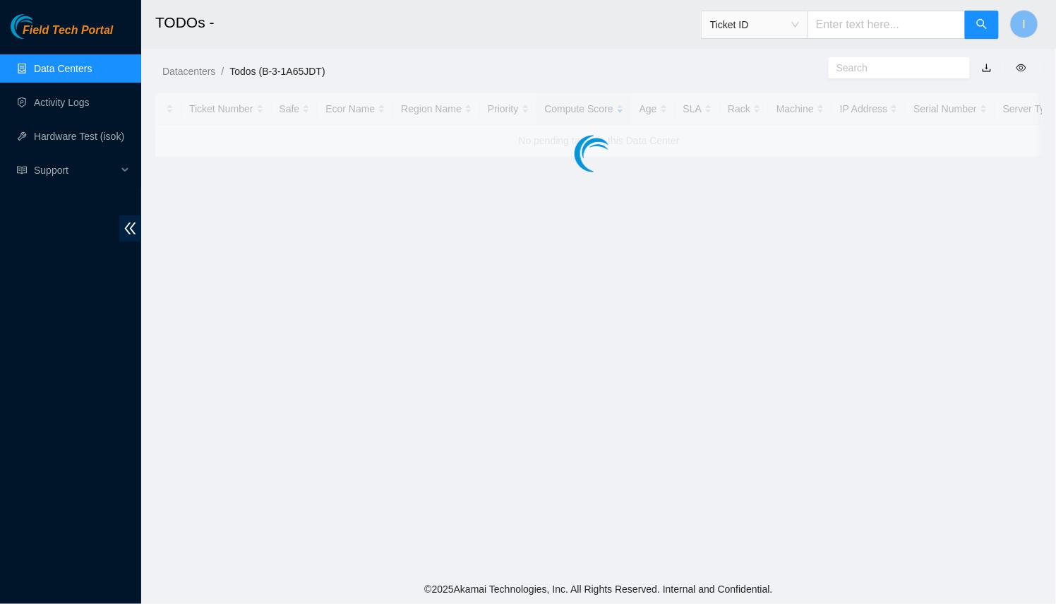
click at [688, 118] on div at bounding box center [598, 125] width 887 height 64
click at [686, 119] on main "TODOs - Ticket ID I Datacenters / Todos (B-3-1A65JDT) / Ticket Number Safe Ecor…" at bounding box center [598, 287] width 915 height 574
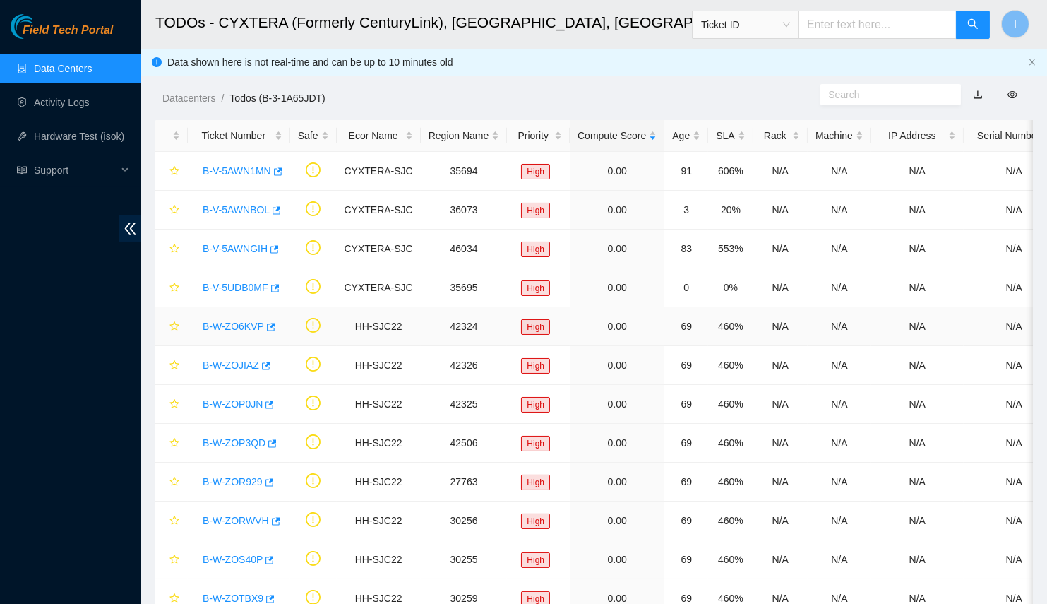
scroll to position [255, 0]
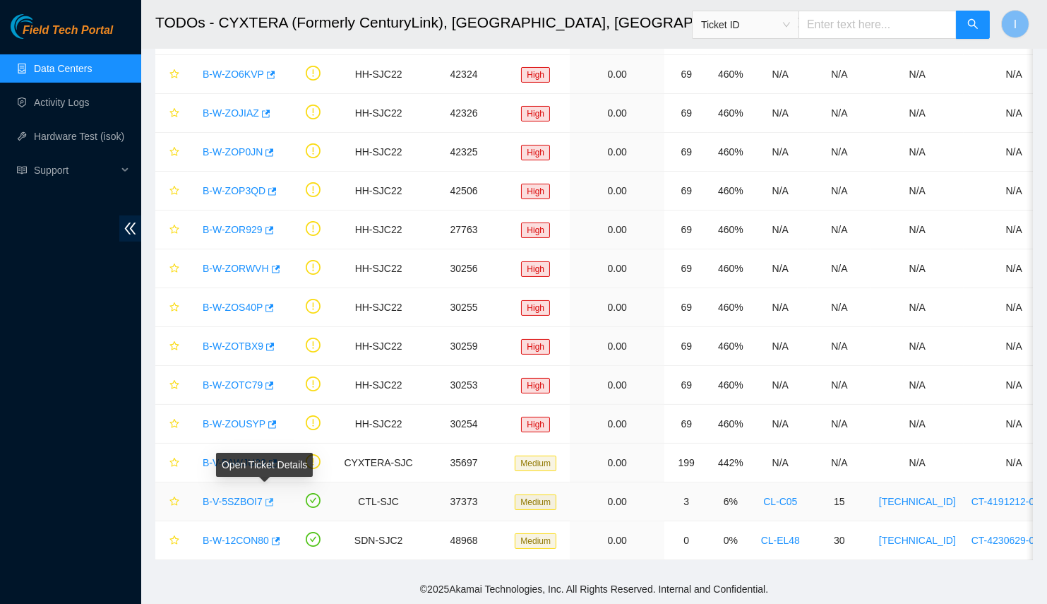
click at [263, 497] on icon "button" at bounding box center [268, 502] width 10 height 10
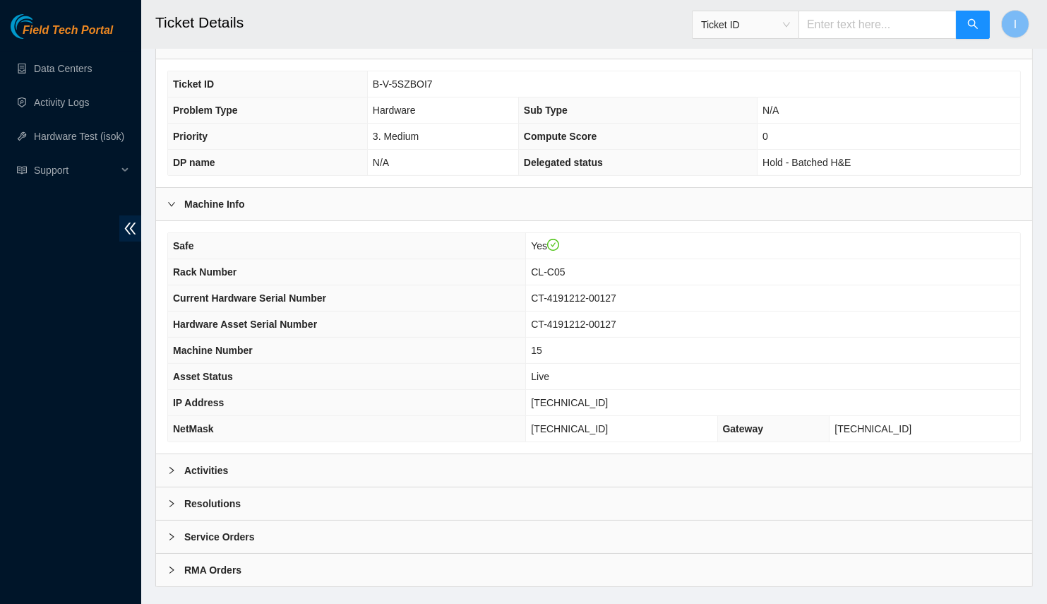
click at [249, 454] on div "Activities" at bounding box center [594, 470] width 876 height 32
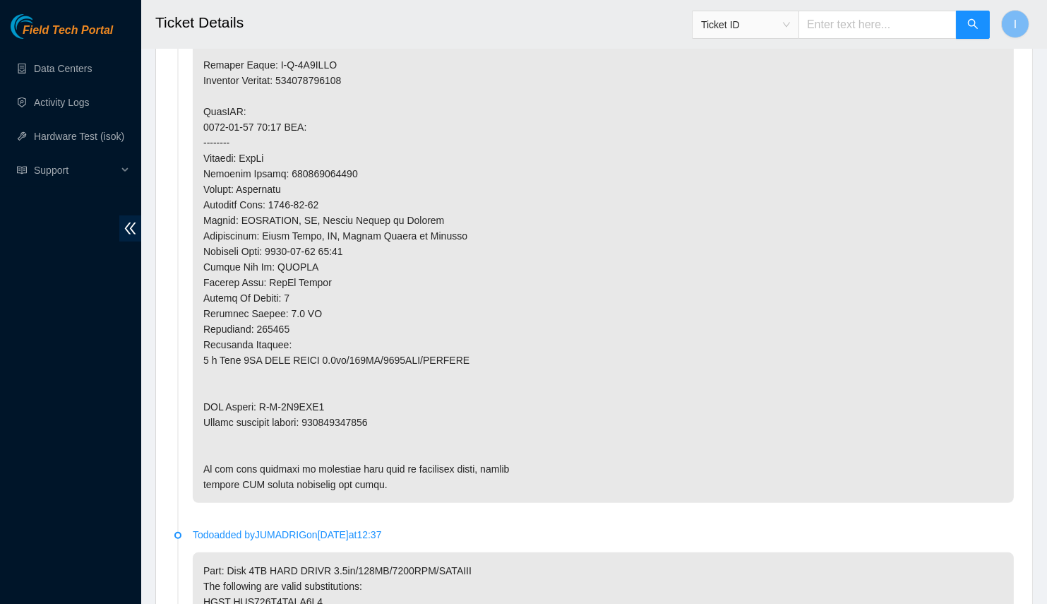
scroll to position [1412, 0]
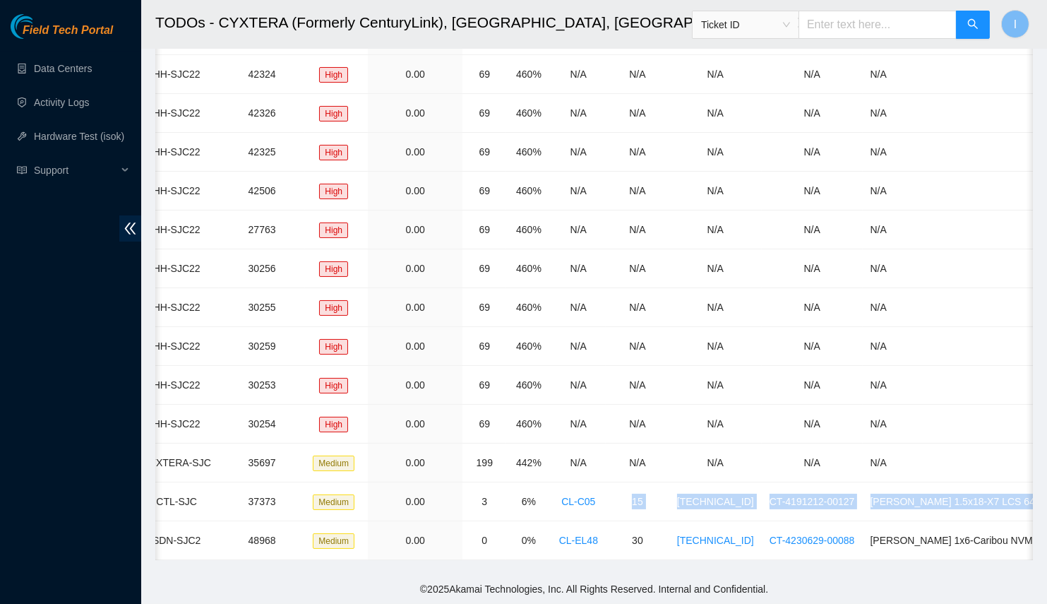
scroll to position [0, 299]
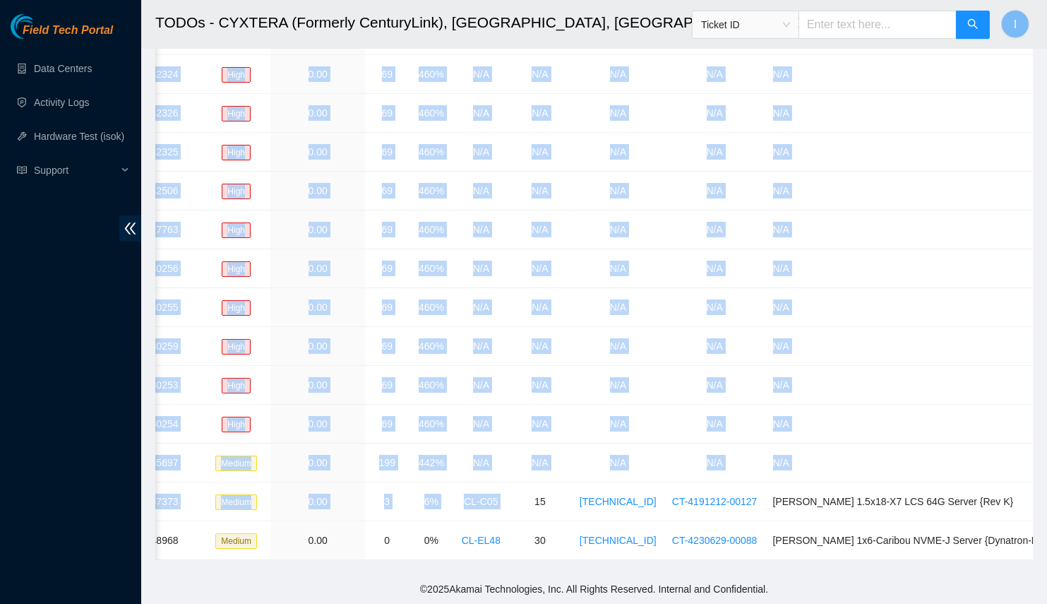
drag, startPoint x: 797, startPoint y: 490, endPoint x: 1056, endPoint y: 503, distance: 258.7
click at [1047, 352] on html "Field Tech Portal Data Centers Activity Logs Hardware Test (isok) Support TODOs…" at bounding box center [523, 50] width 1047 height 604
click at [926, 486] on td "[PERSON_NAME] 1.5x18-X7 LCS 64G Server {Rev K}" at bounding box center [952, 501] width 375 height 39
